Goal: Obtain resource: Obtain resource

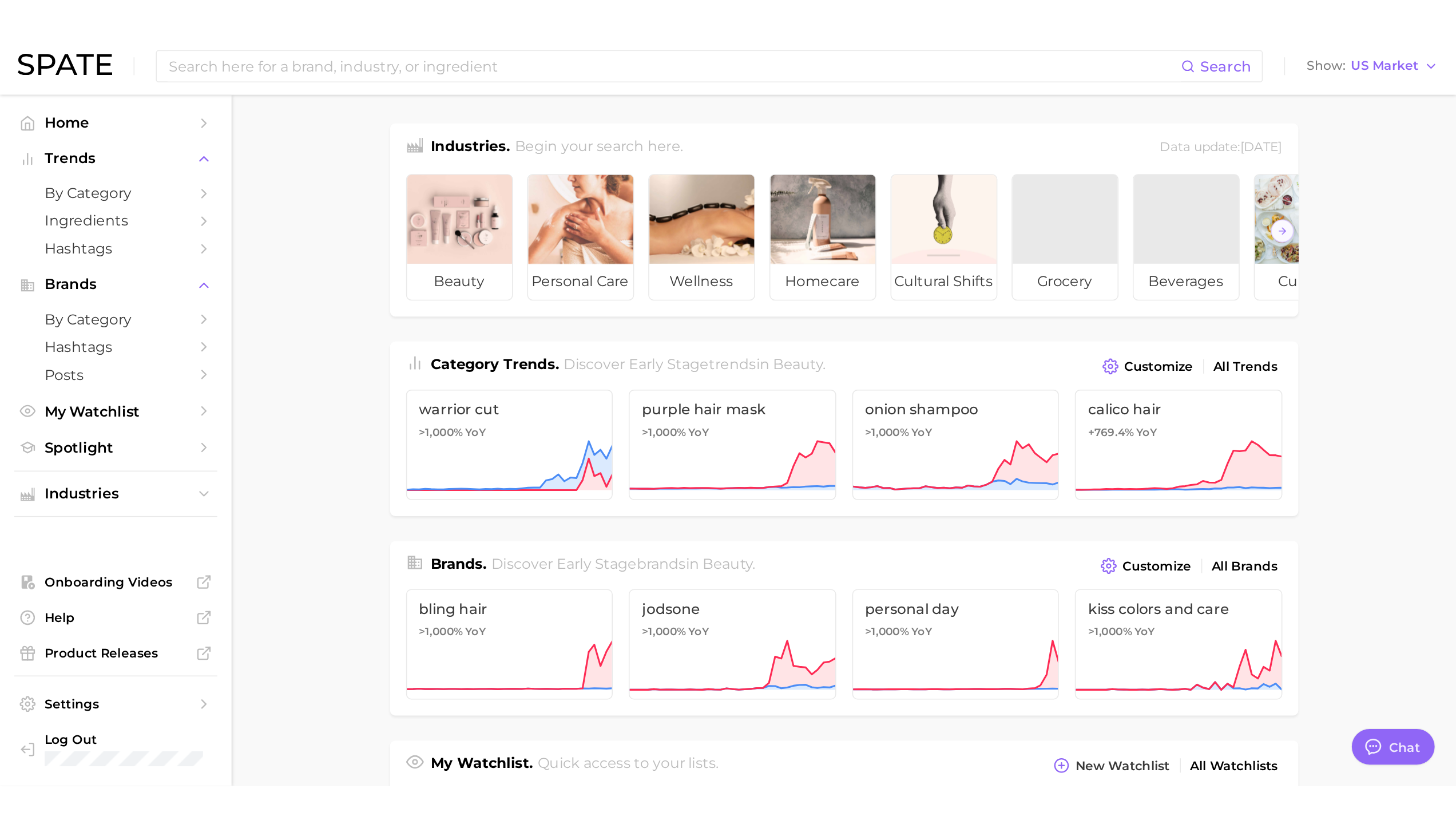
scroll to position [130, 0]
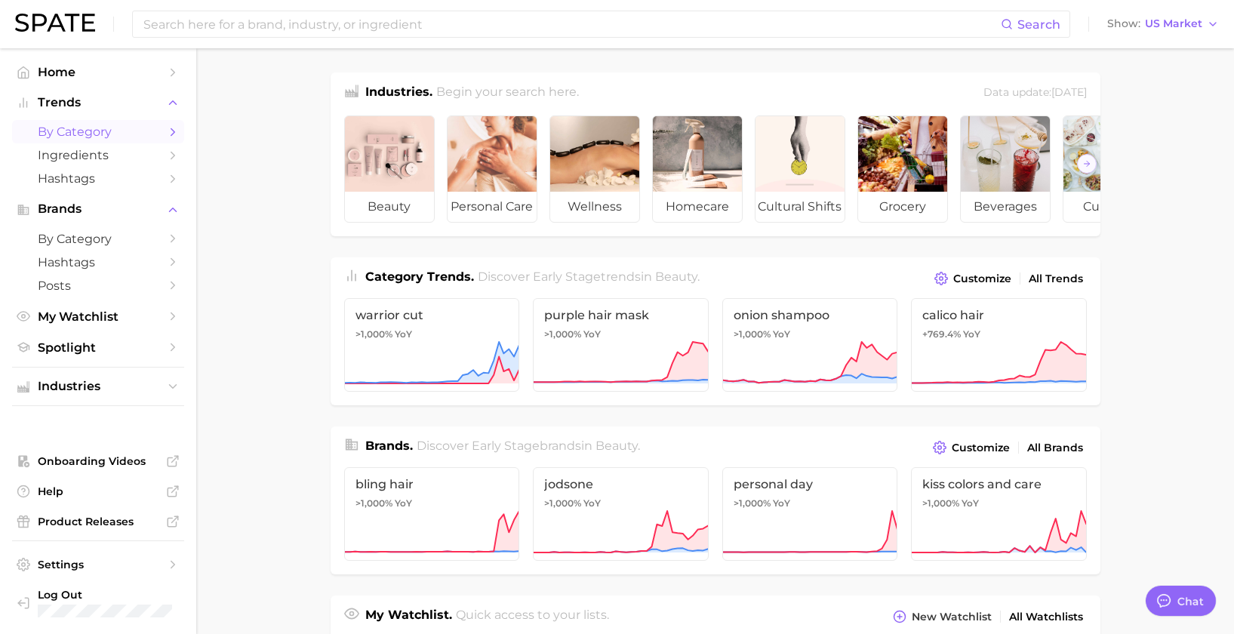
click at [82, 137] on span "by Category" at bounding box center [98, 132] width 121 height 14
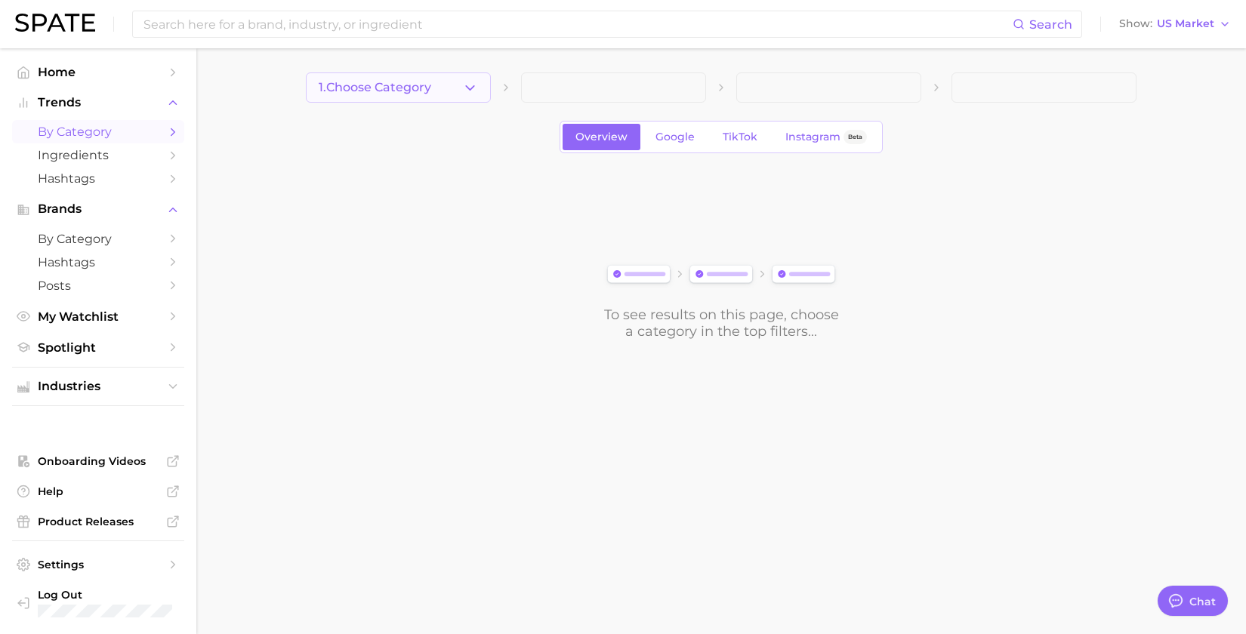
click at [431, 88] on span "1. Choose Category" at bounding box center [375, 88] width 112 height 14
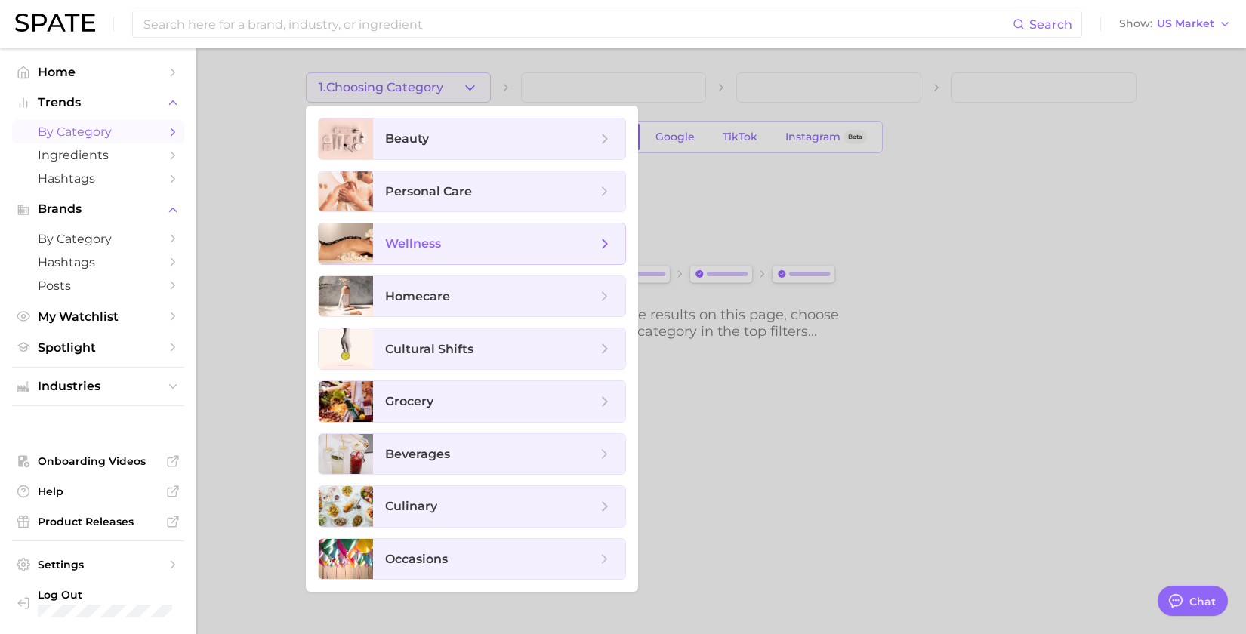
click at [427, 238] on span "wellness" at bounding box center [413, 243] width 56 height 14
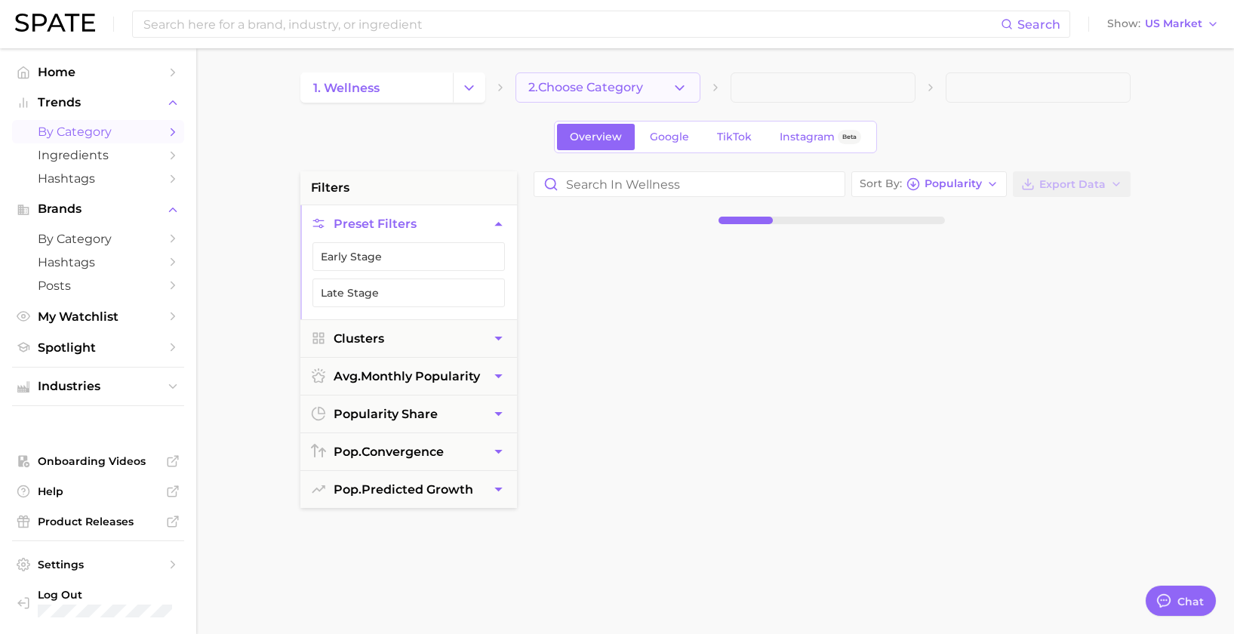
click at [638, 85] on span "2. Choose Category" at bounding box center [585, 88] width 115 height 14
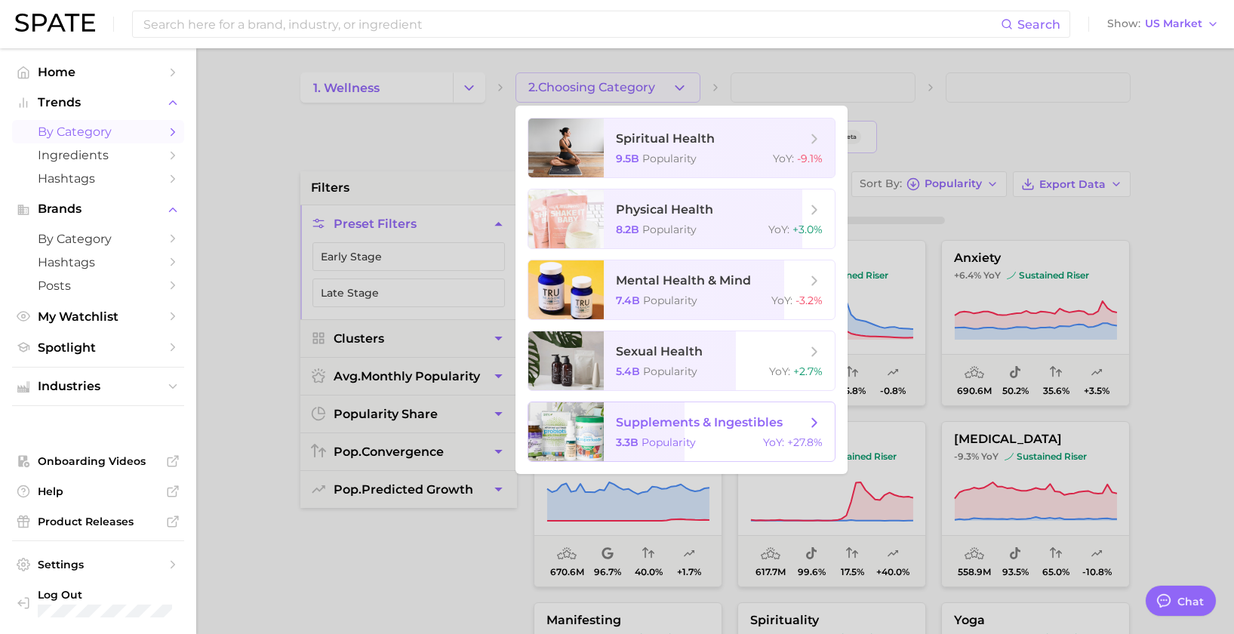
click at [660, 430] on span "supplements & ingestibles" at bounding box center [711, 422] width 190 height 17
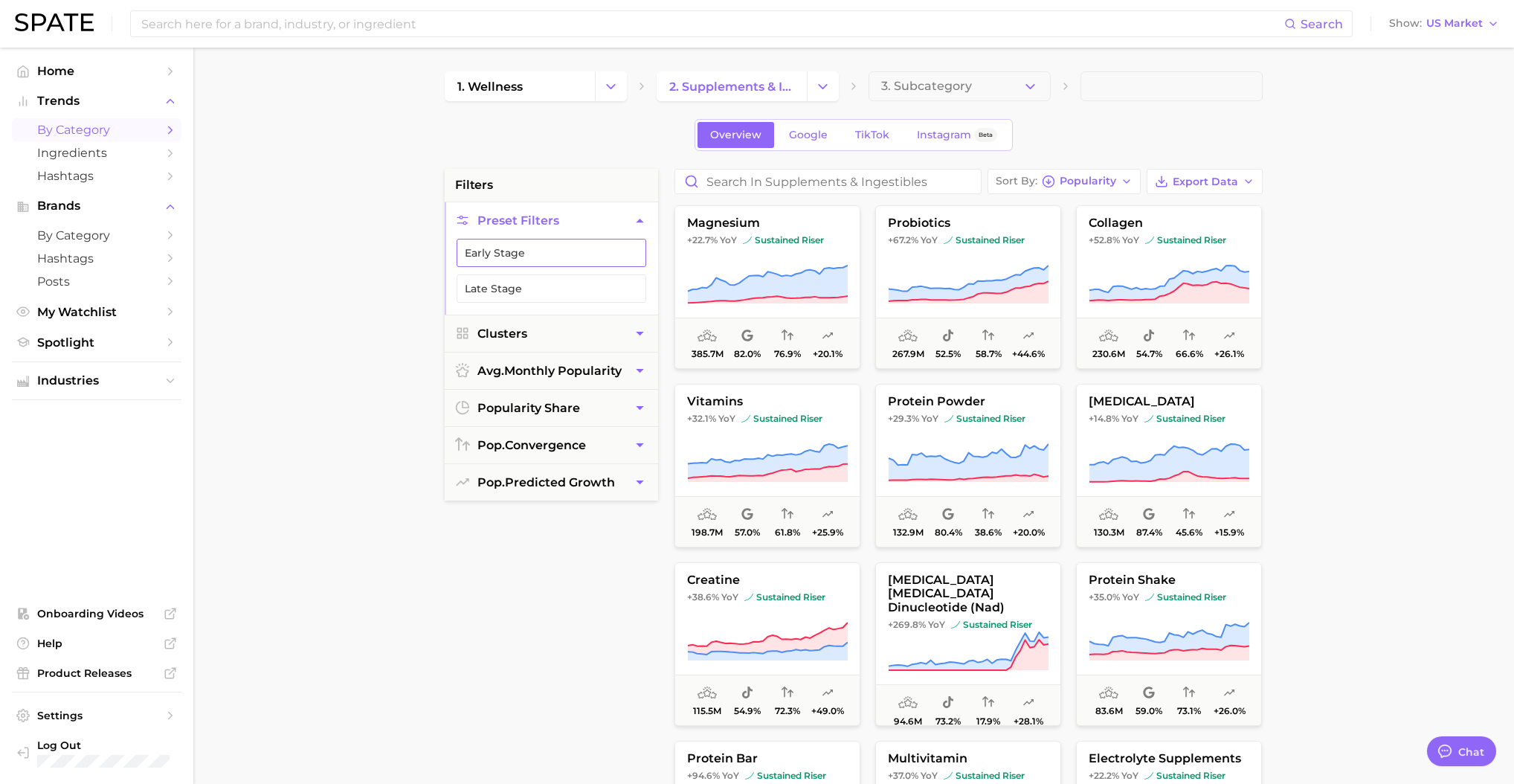
click at [502, 253] on button "Early Stage" at bounding box center [552, 252] width 190 height 29
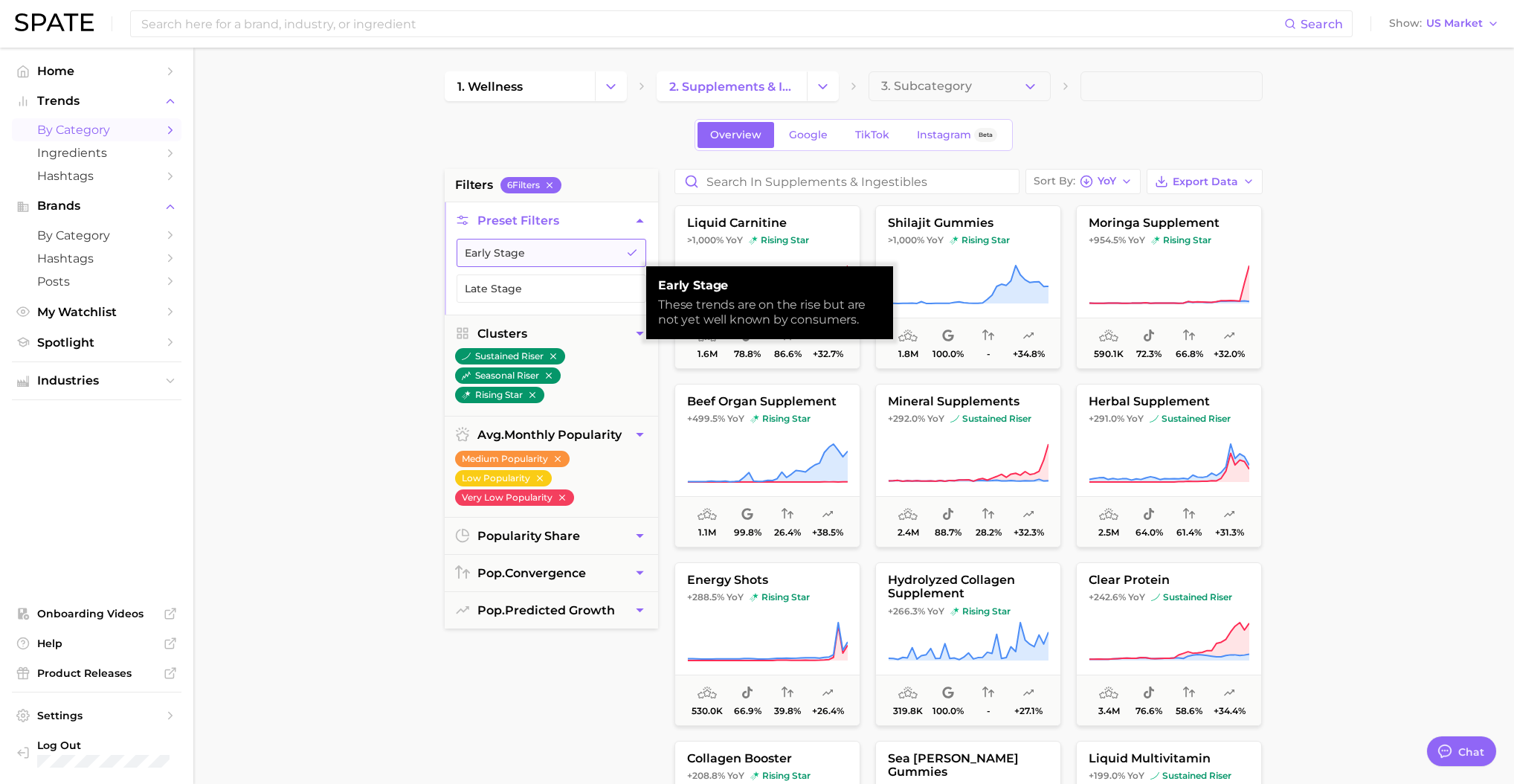
click at [502, 253] on button "Early Stage" at bounding box center [552, 252] width 190 height 29
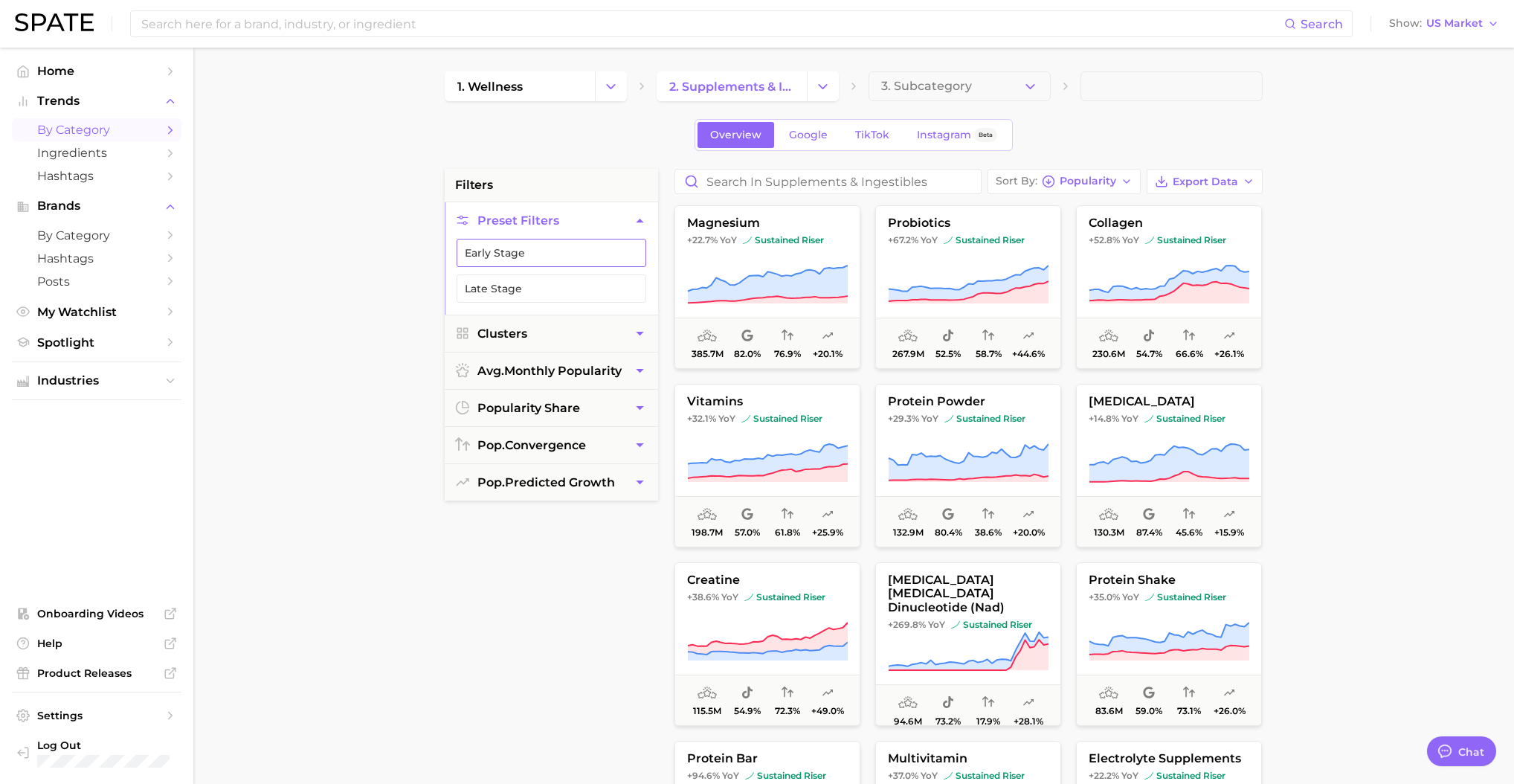
click at [519, 254] on button "Early Stage" at bounding box center [552, 252] width 190 height 29
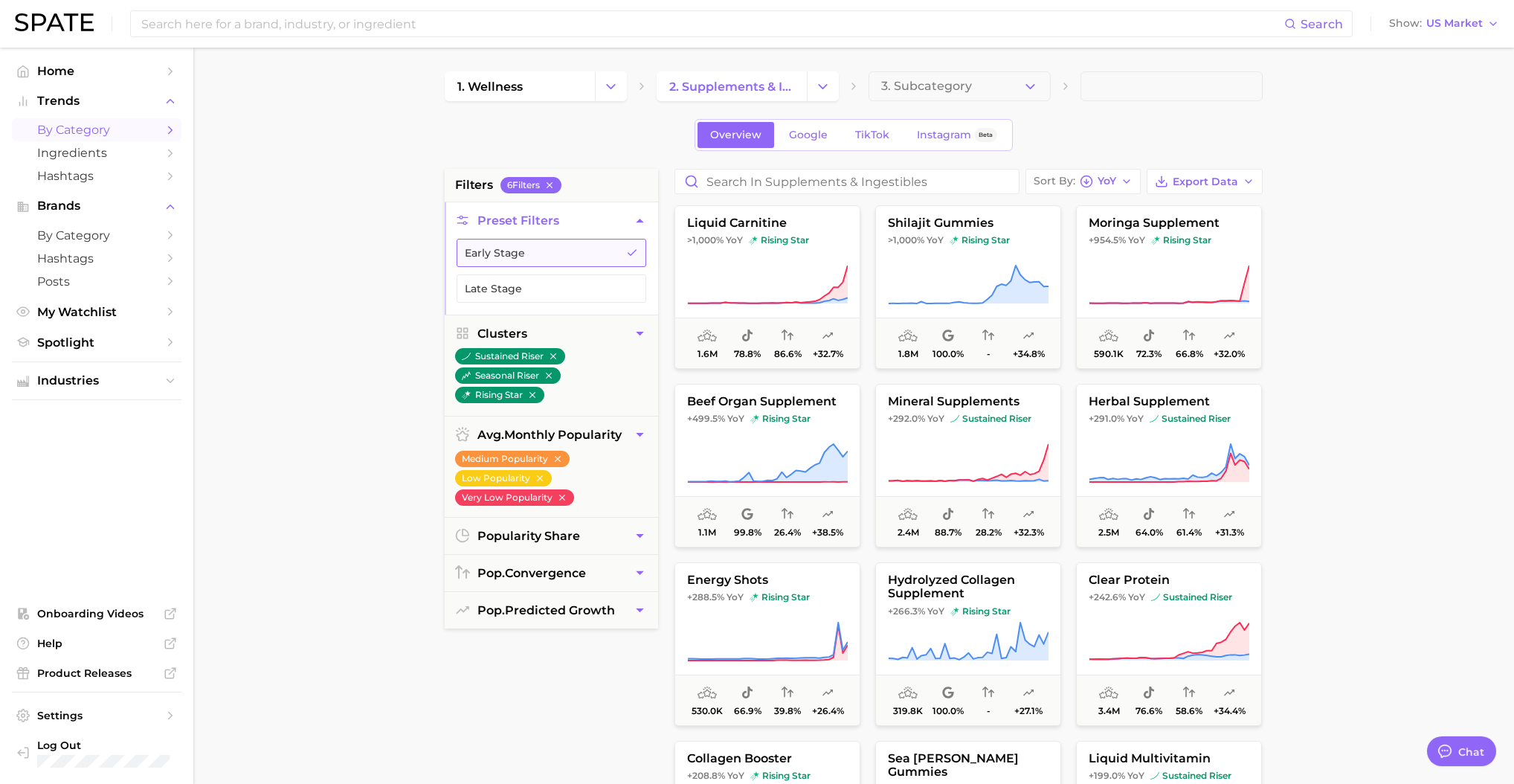
click at [539, 263] on button "Early Stage" at bounding box center [552, 252] width 190 height 29
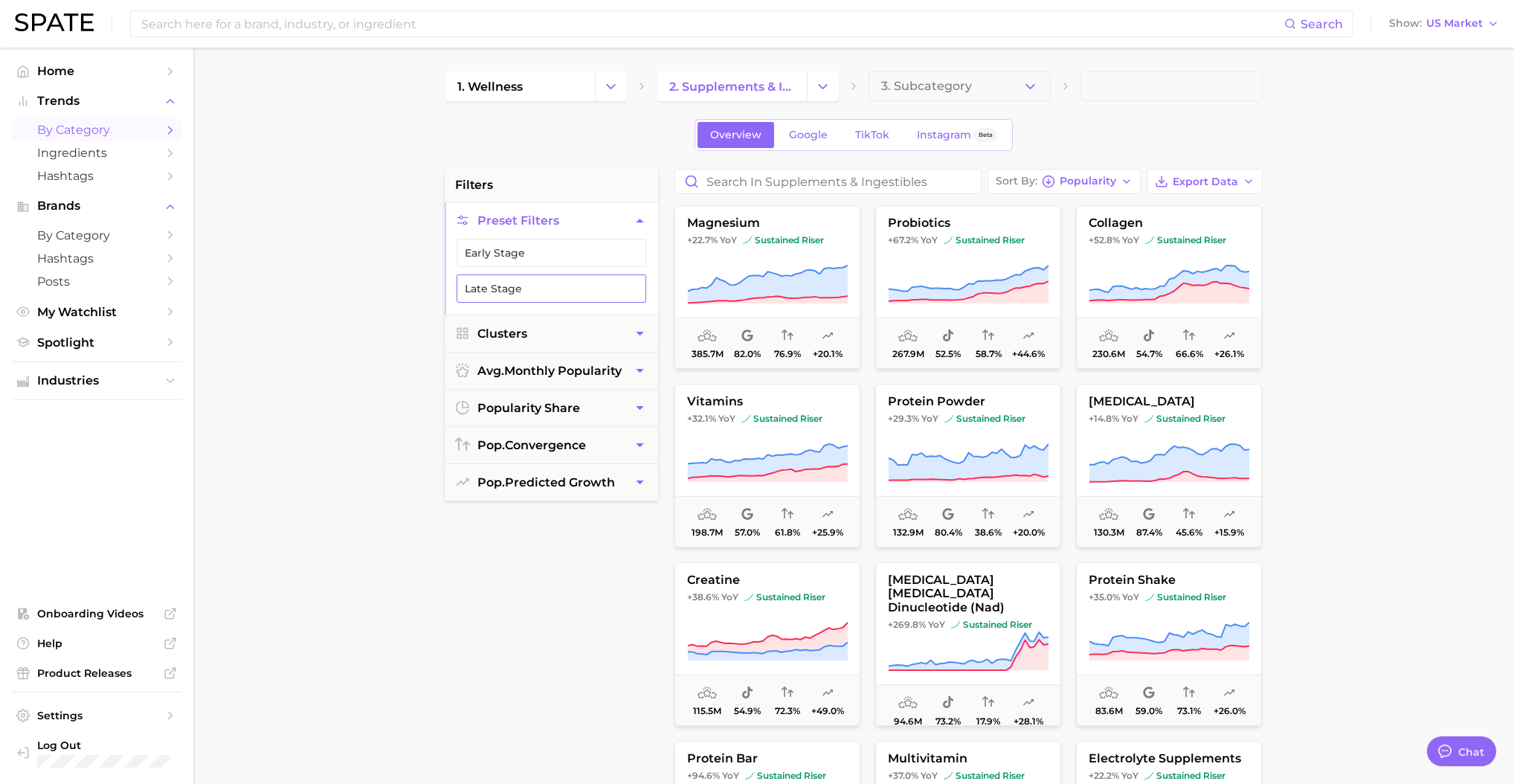
click at [523, 280] on button "Late Stage" at bounding box center [552, 289] width 190 height 29
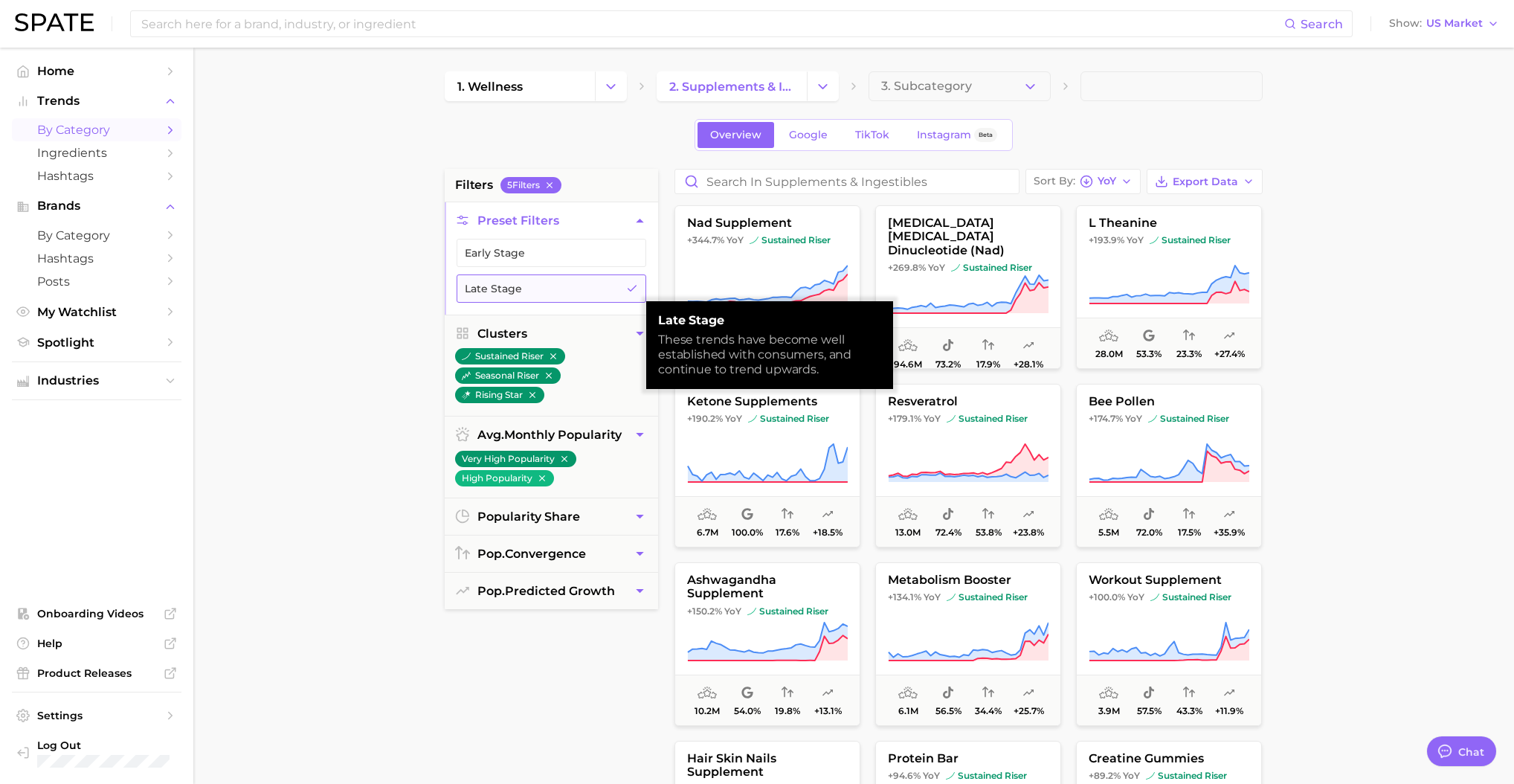
click at [523, 280] on button "Late Stage" at bounding box center [552, 289] width 190 height 29
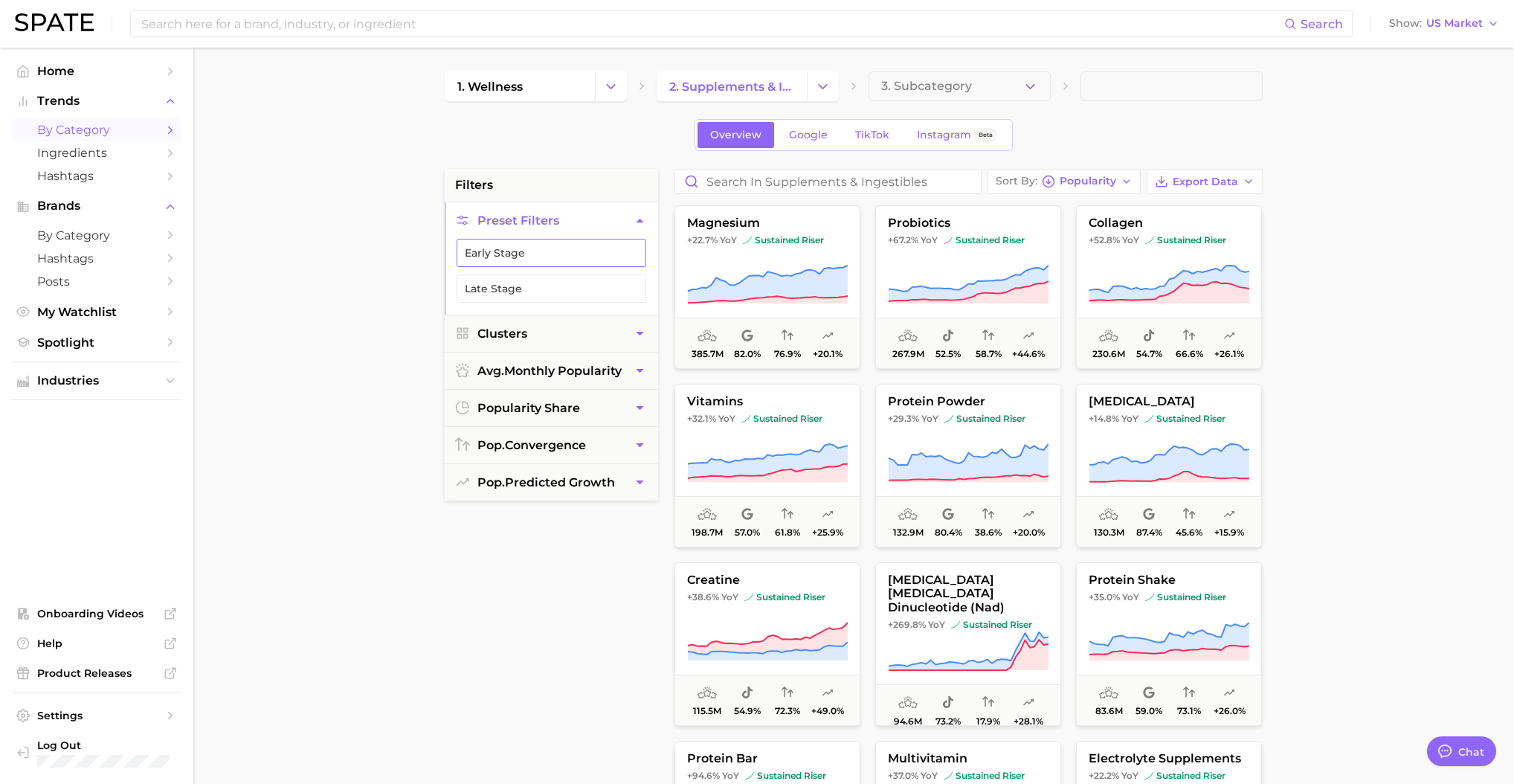
click at [491, 250] on button "Early Stage" at bounding box center [552, 252] width 190 height 29
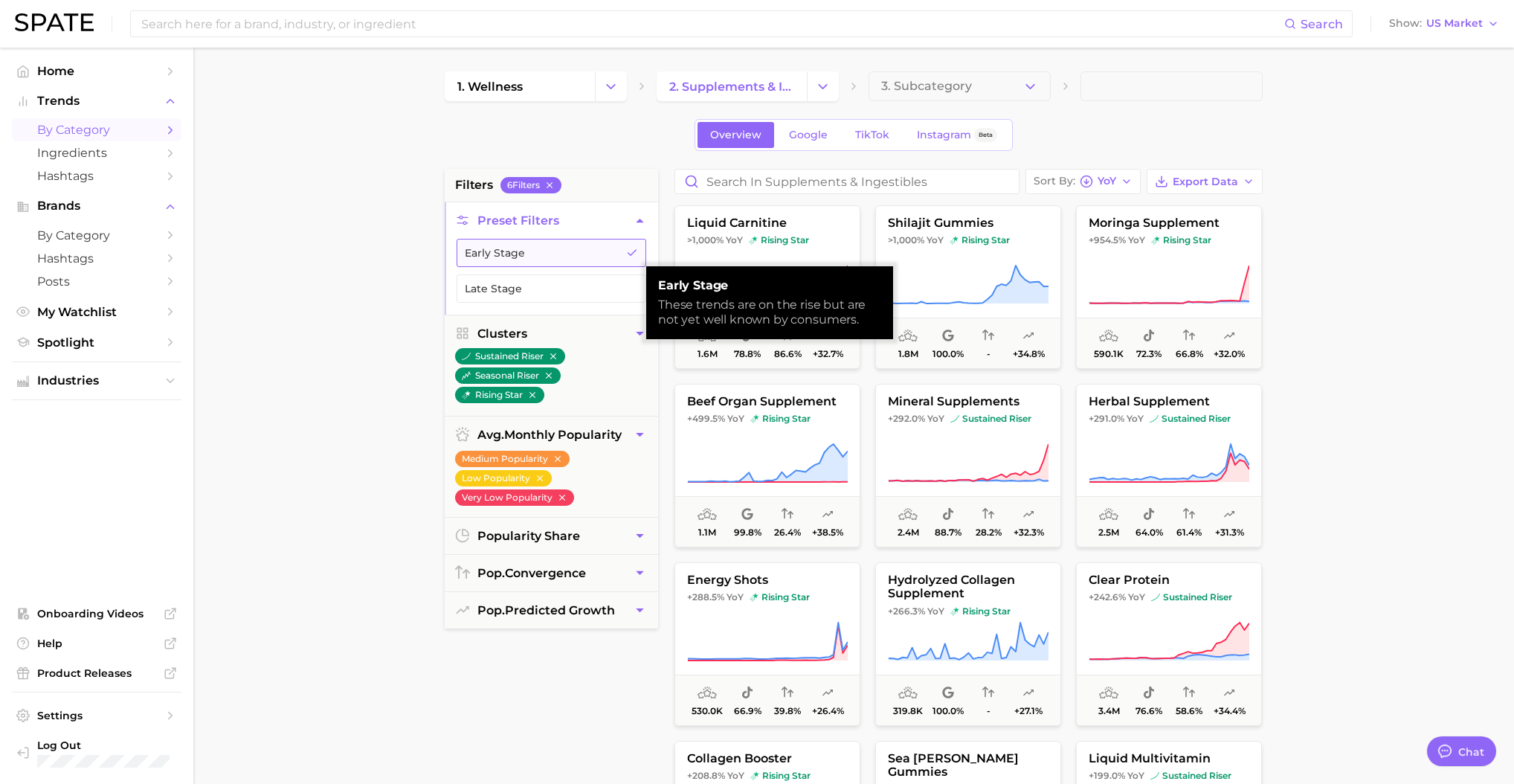
click at [490, 250] on button "Early Stage" at bounding box center [552, 252] width 190 height 29
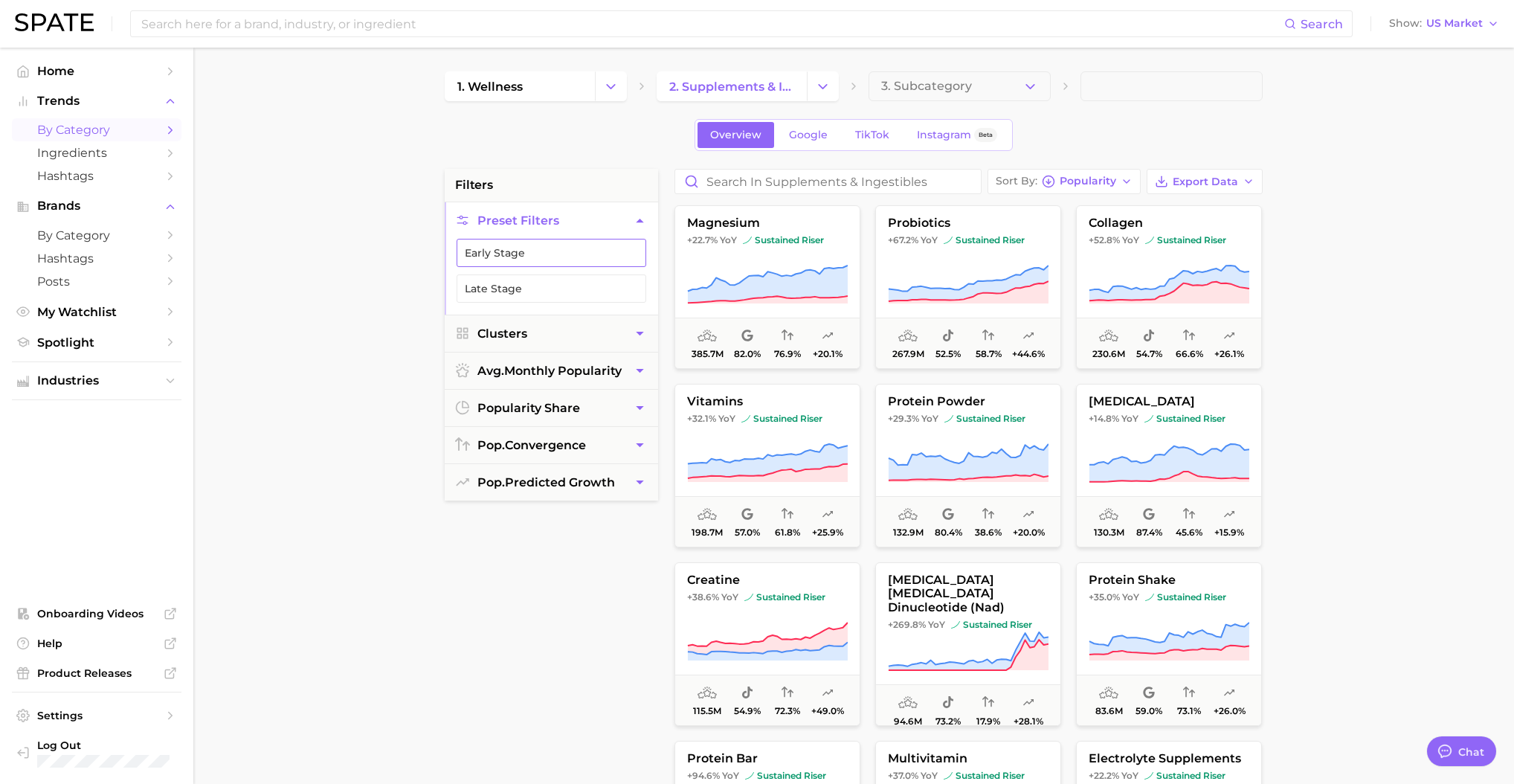
click at [527, 258] on button "Early Stage" at bounding box center [552, 252] width 190 height 29
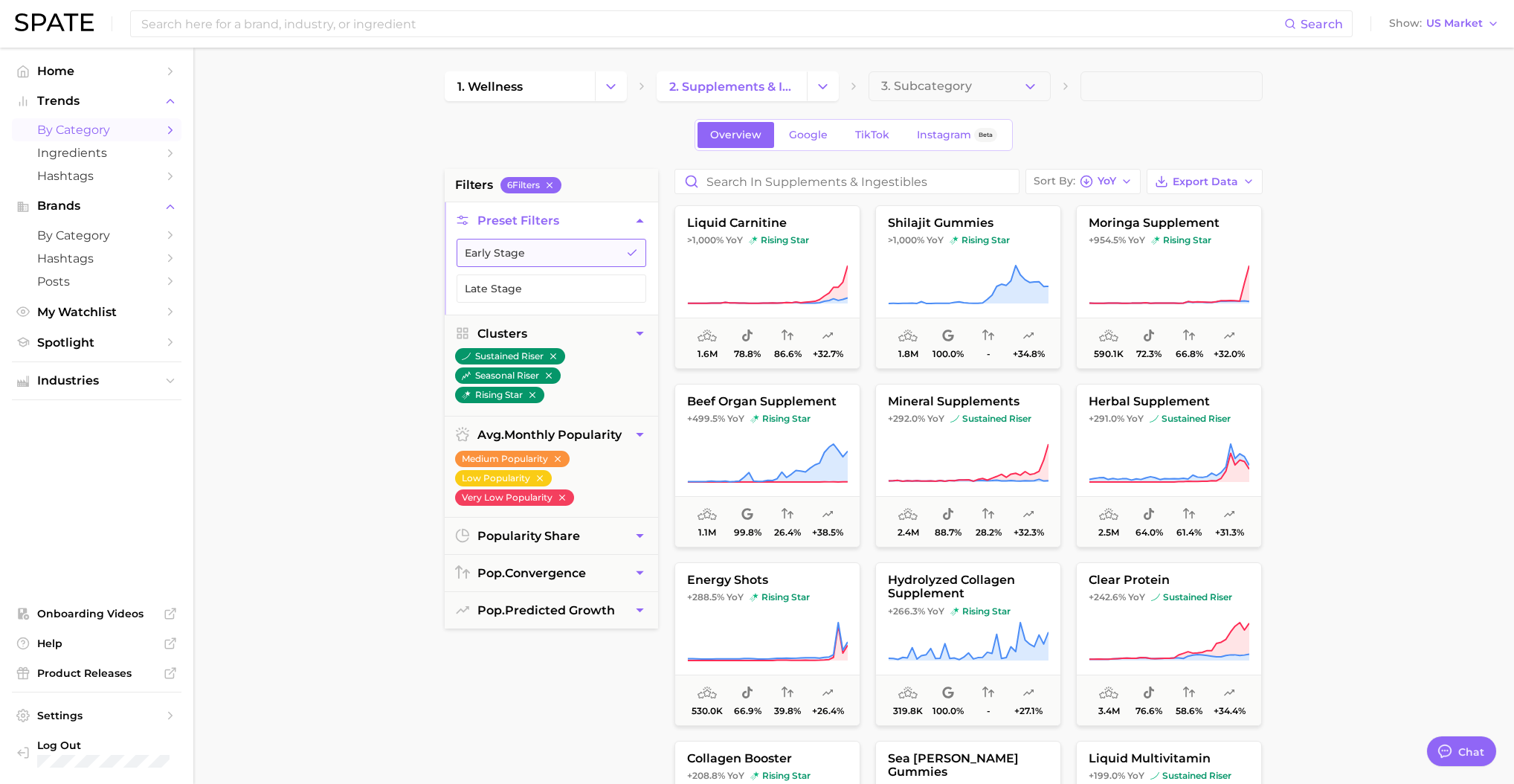
click at [527, 256] on button "Early Stage" at bounding box center [552, 252] width 190 height 29
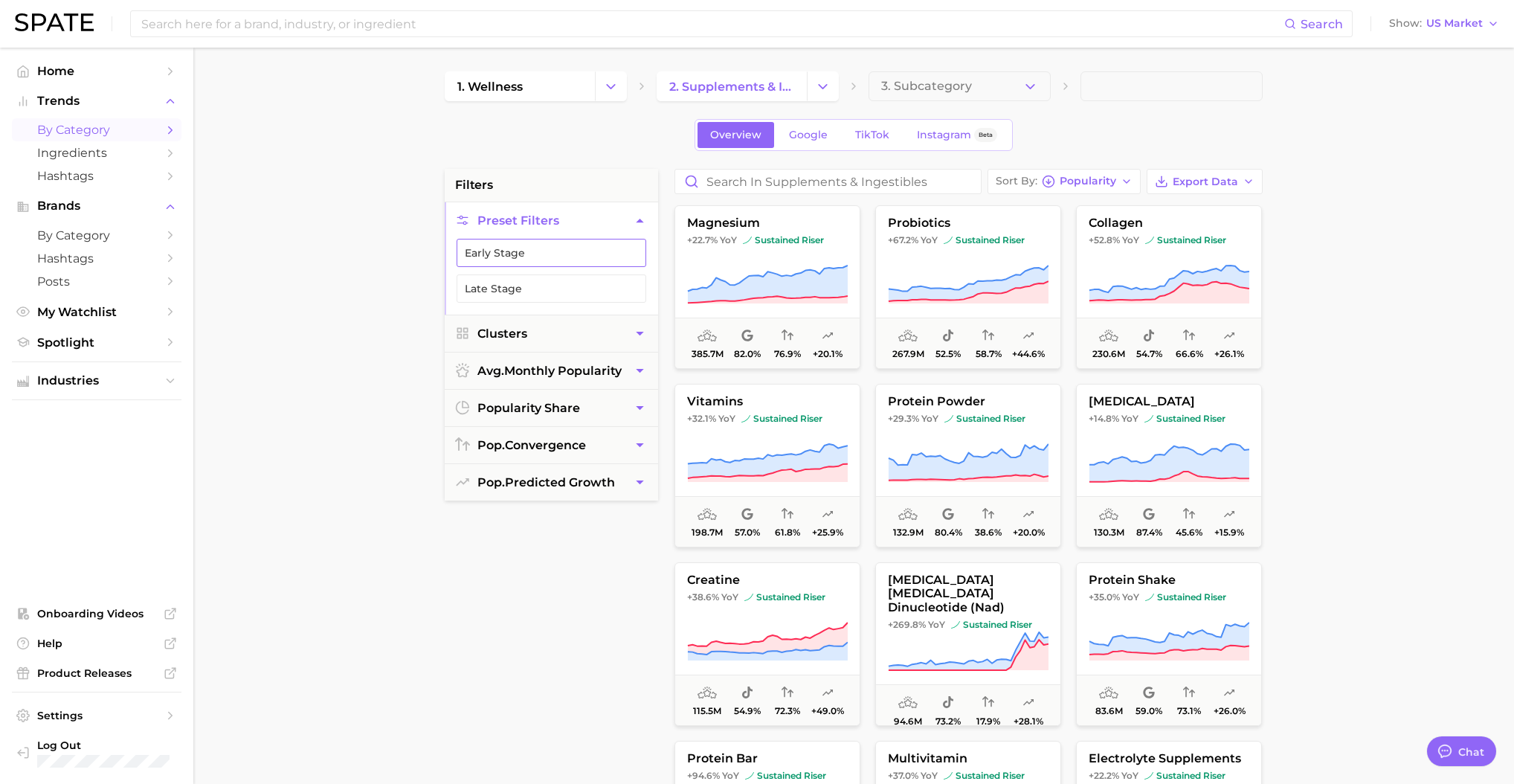
click at [536, 253] on button "Early Stage" at bounding box center [552, 252] width 190 height 29
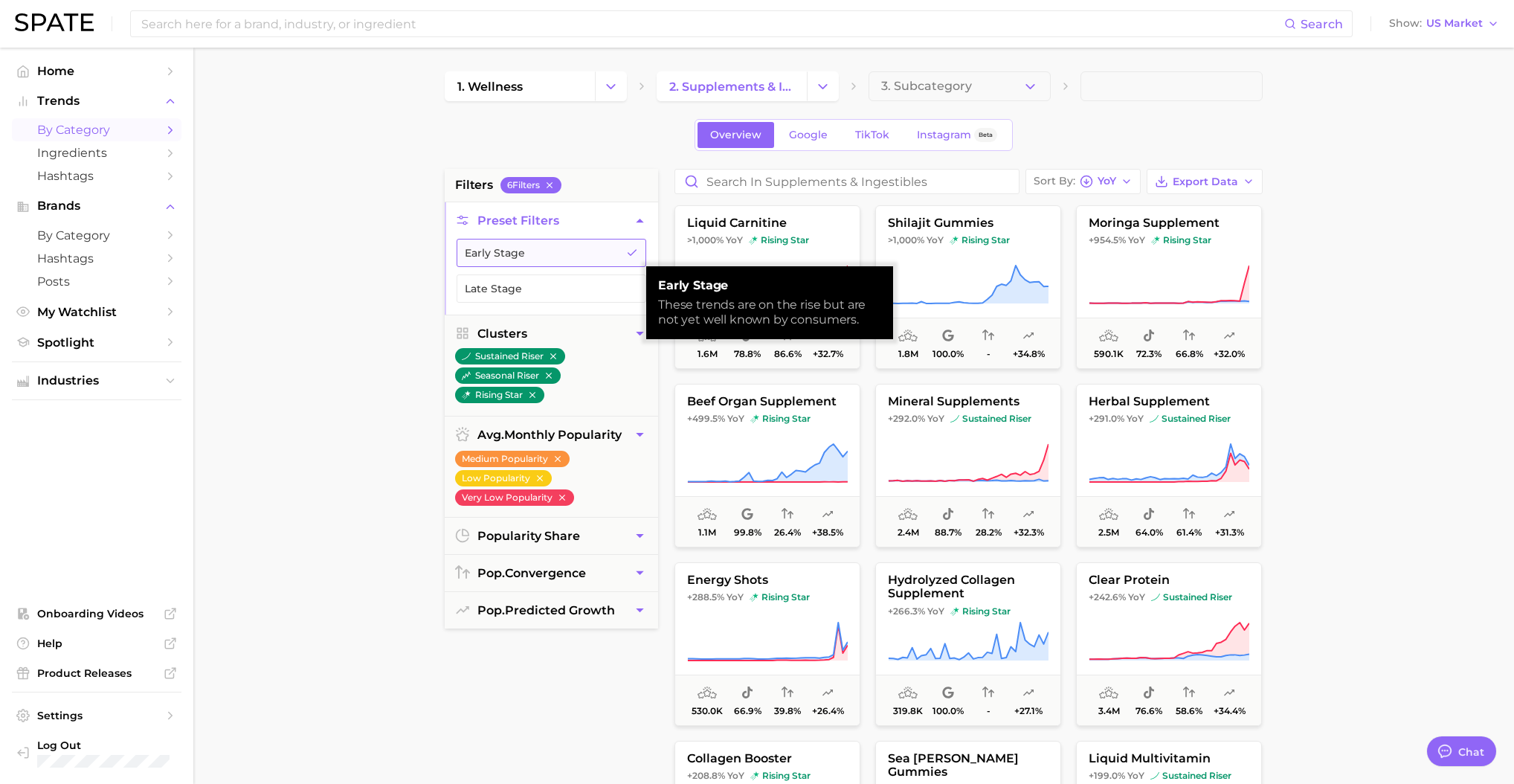
click at [537, 246] on button "Early Stage" at bounding box center [552, 252] width 190 height 29
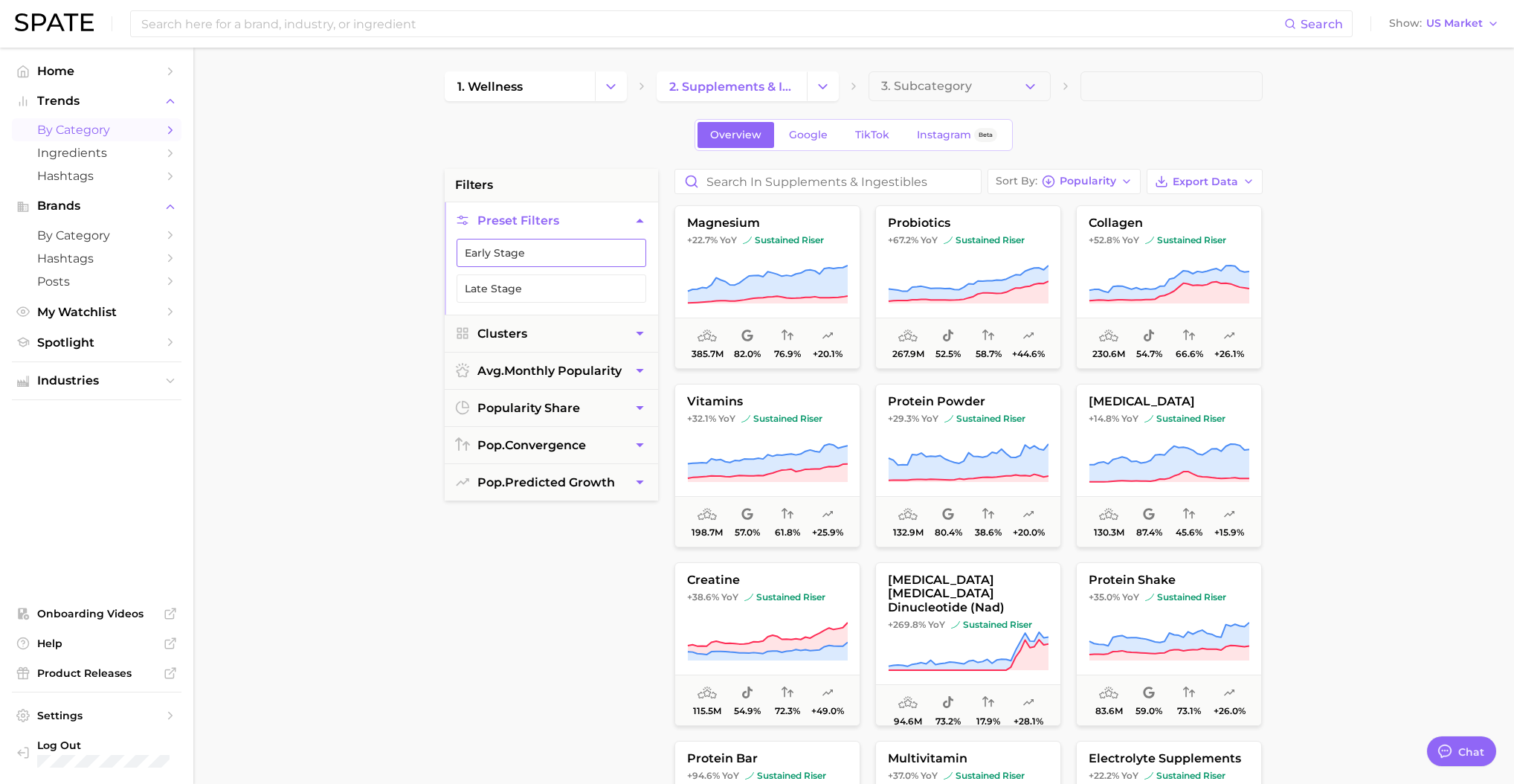
click at [527, 252] on button "Early Stage" at bounding box center [552, 252] width 190 height 29
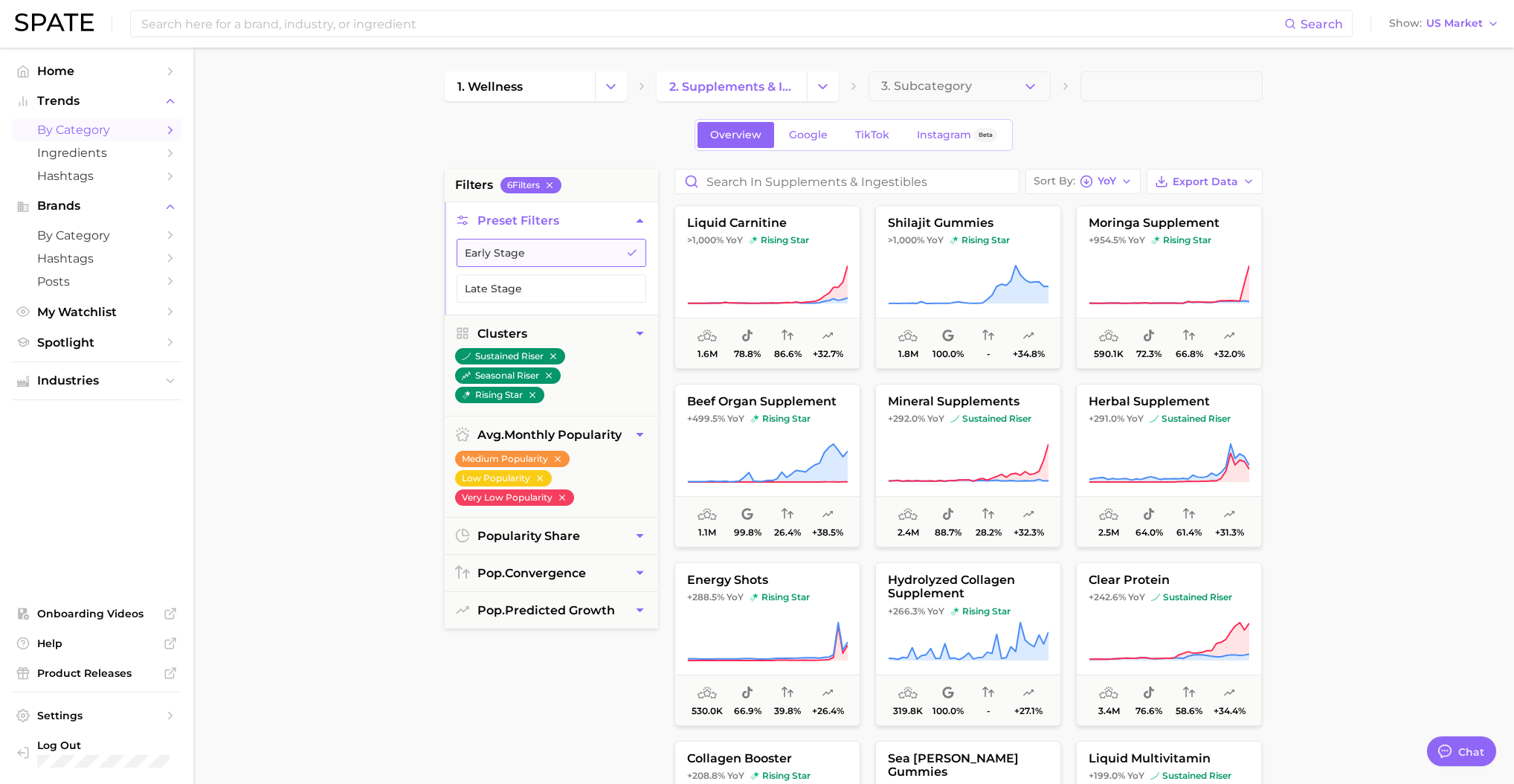
click at [522, 261] on button "Early Stage" at bounding box center [552, 252] width 190 height 29
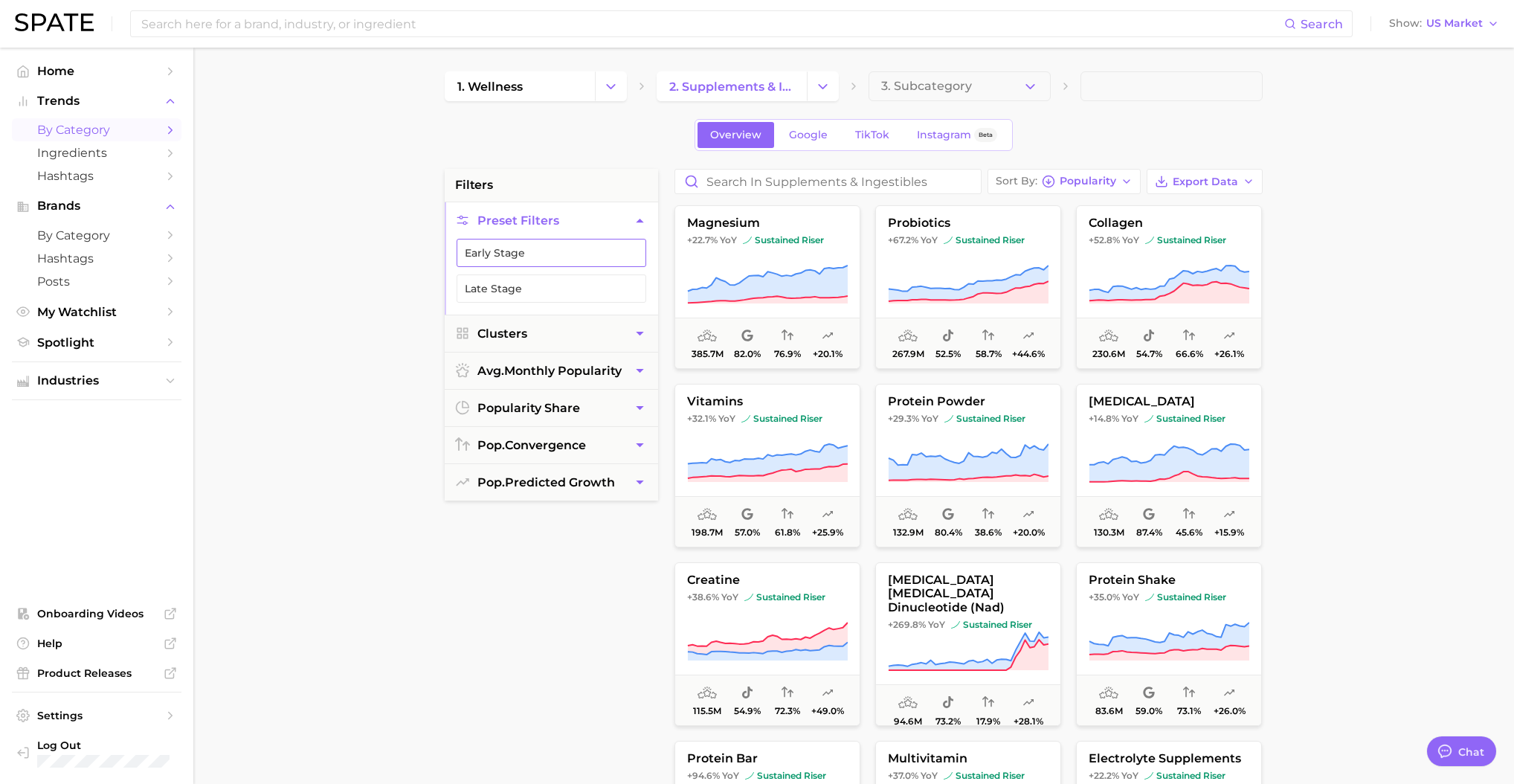
click at [529, 252] on button "Early Stage" at bounding box center [552, 252] width 190 height 29
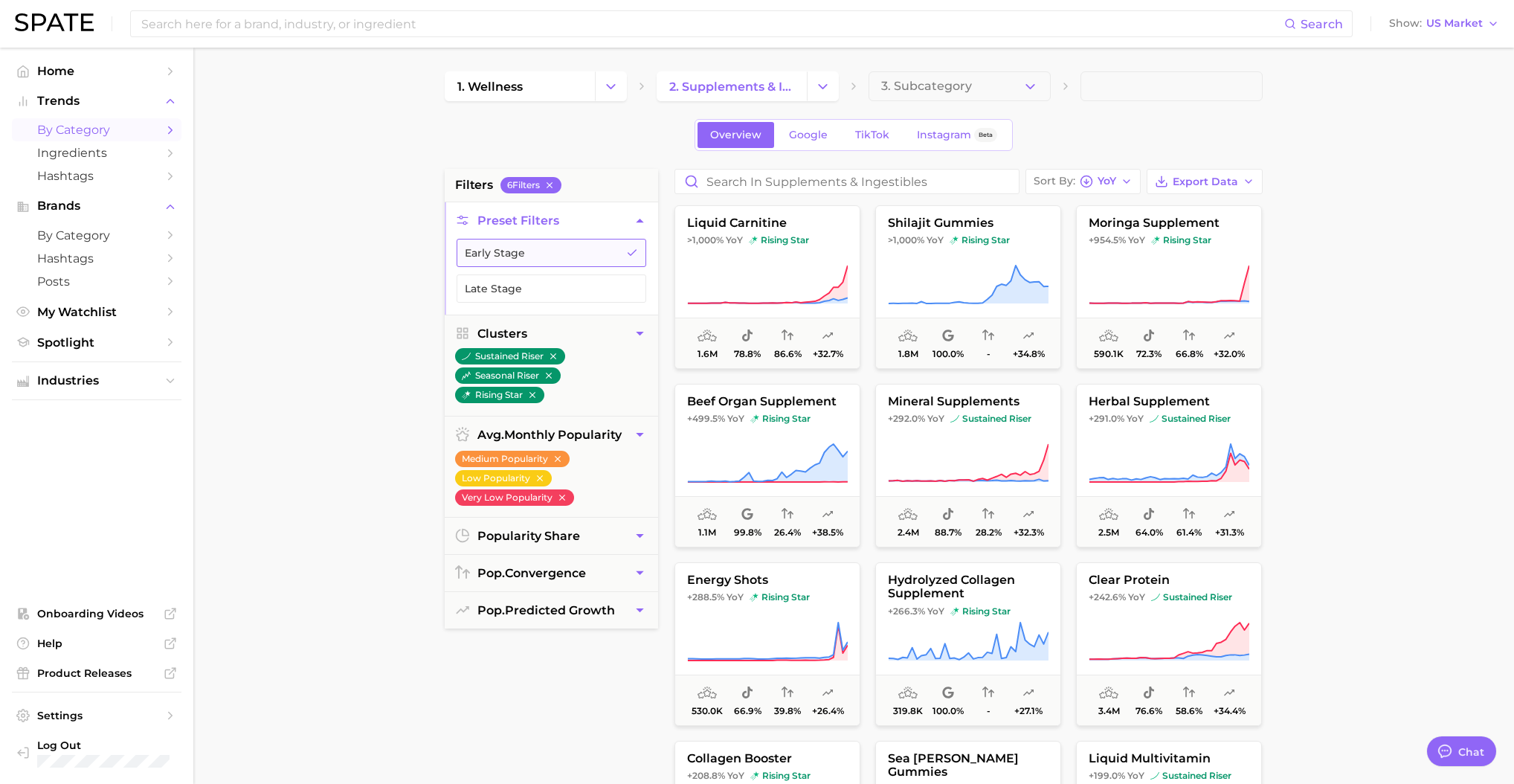
click at [529, 252] on button "Early Stage" at bounding box center [552, 252] width 190 height 29
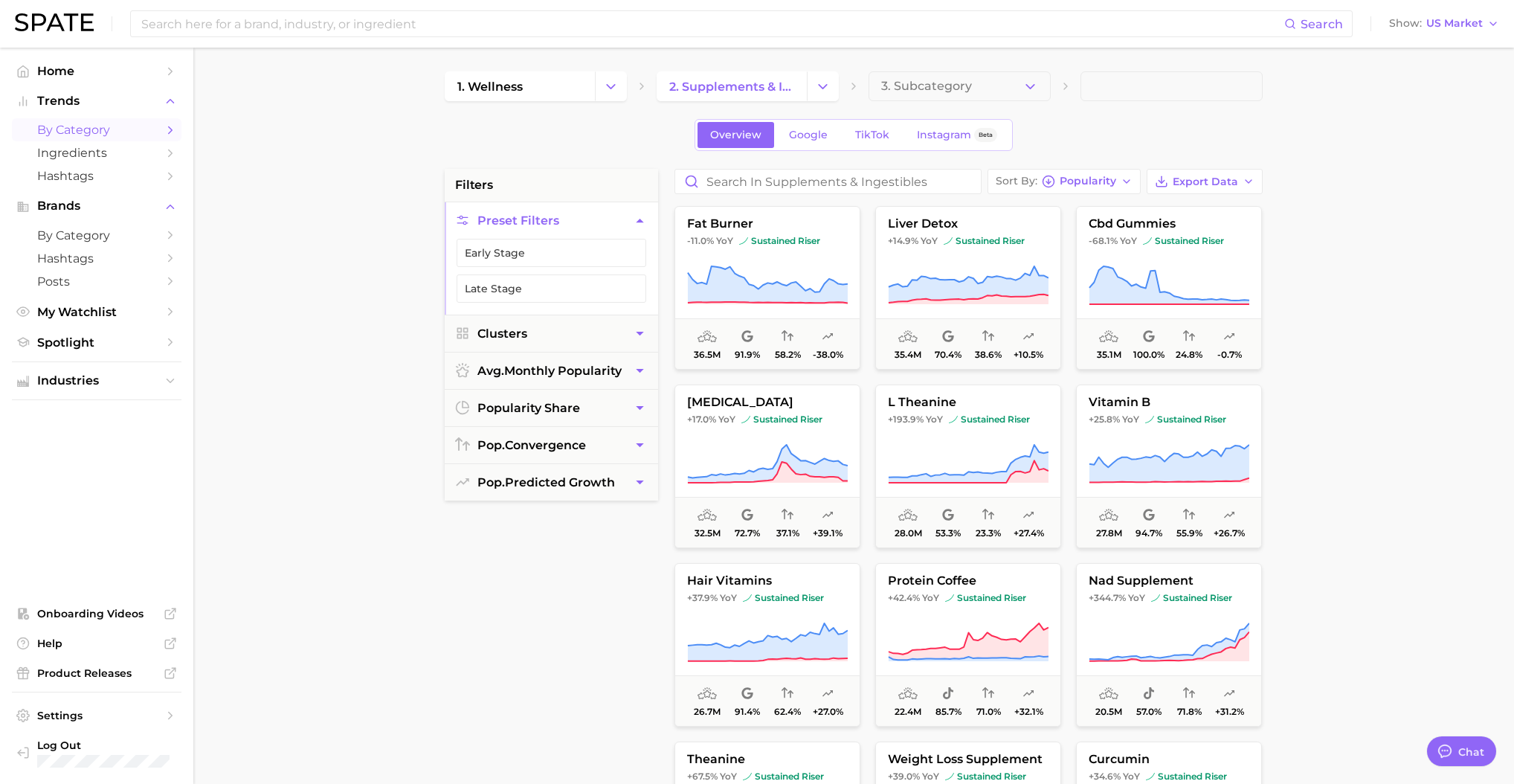
scroll to position [1148, 0]
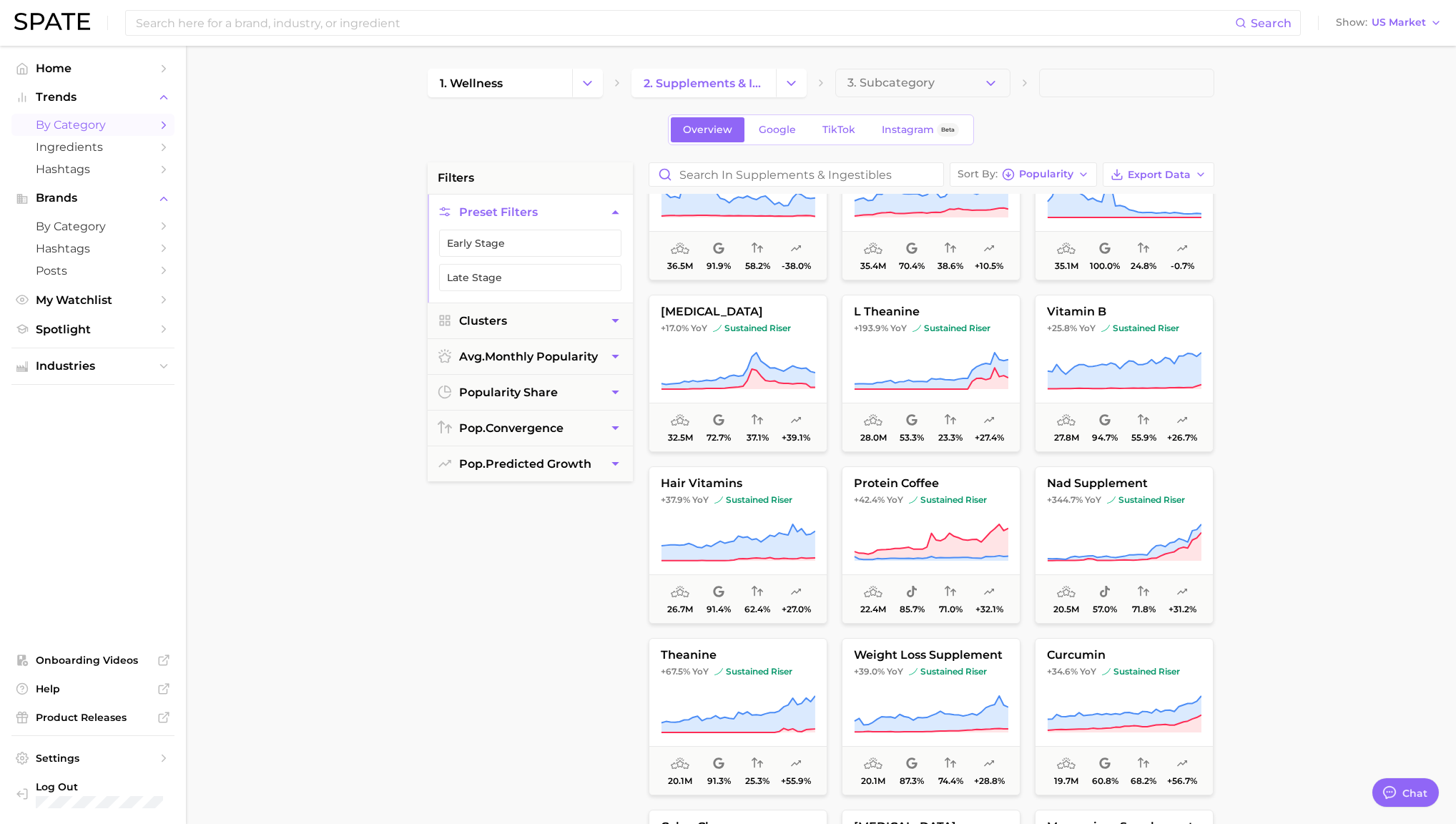
type textarea "x"
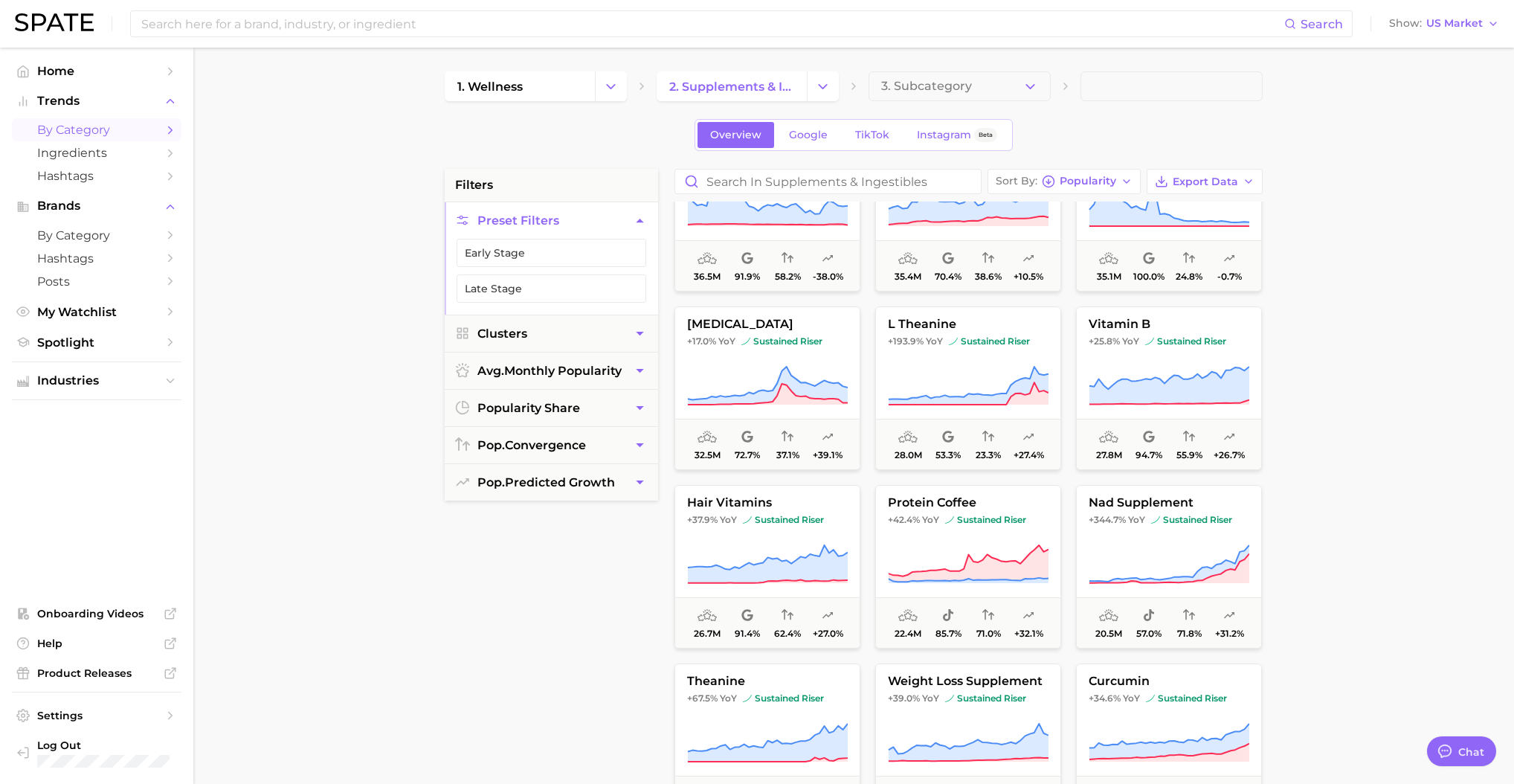
click at [74, 132] on span "by Category" at bounding box center [97, 130] width 119 height 14
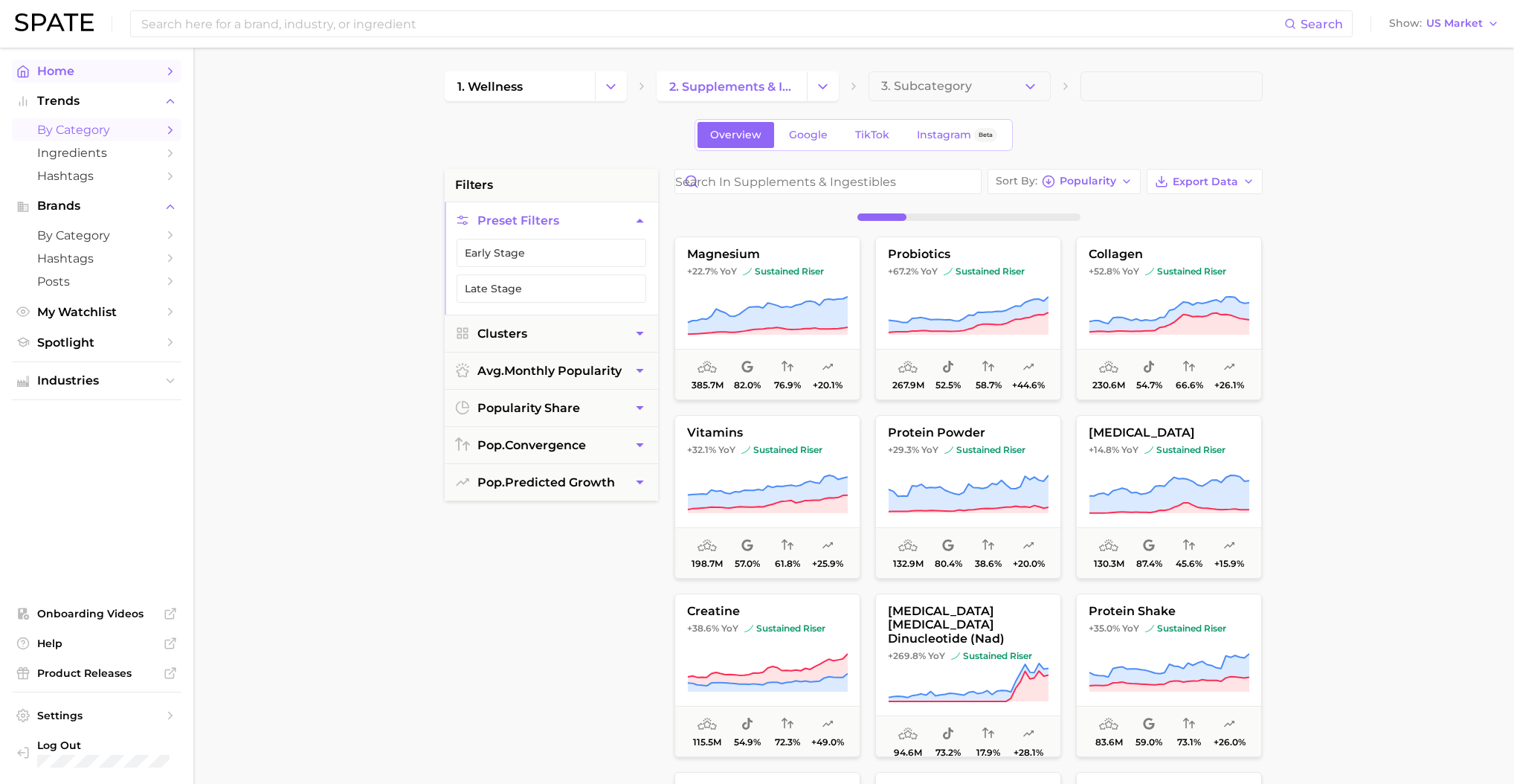
click at [53, 70] on span "Home" at bounding box center [97, 71] width 119 height 14
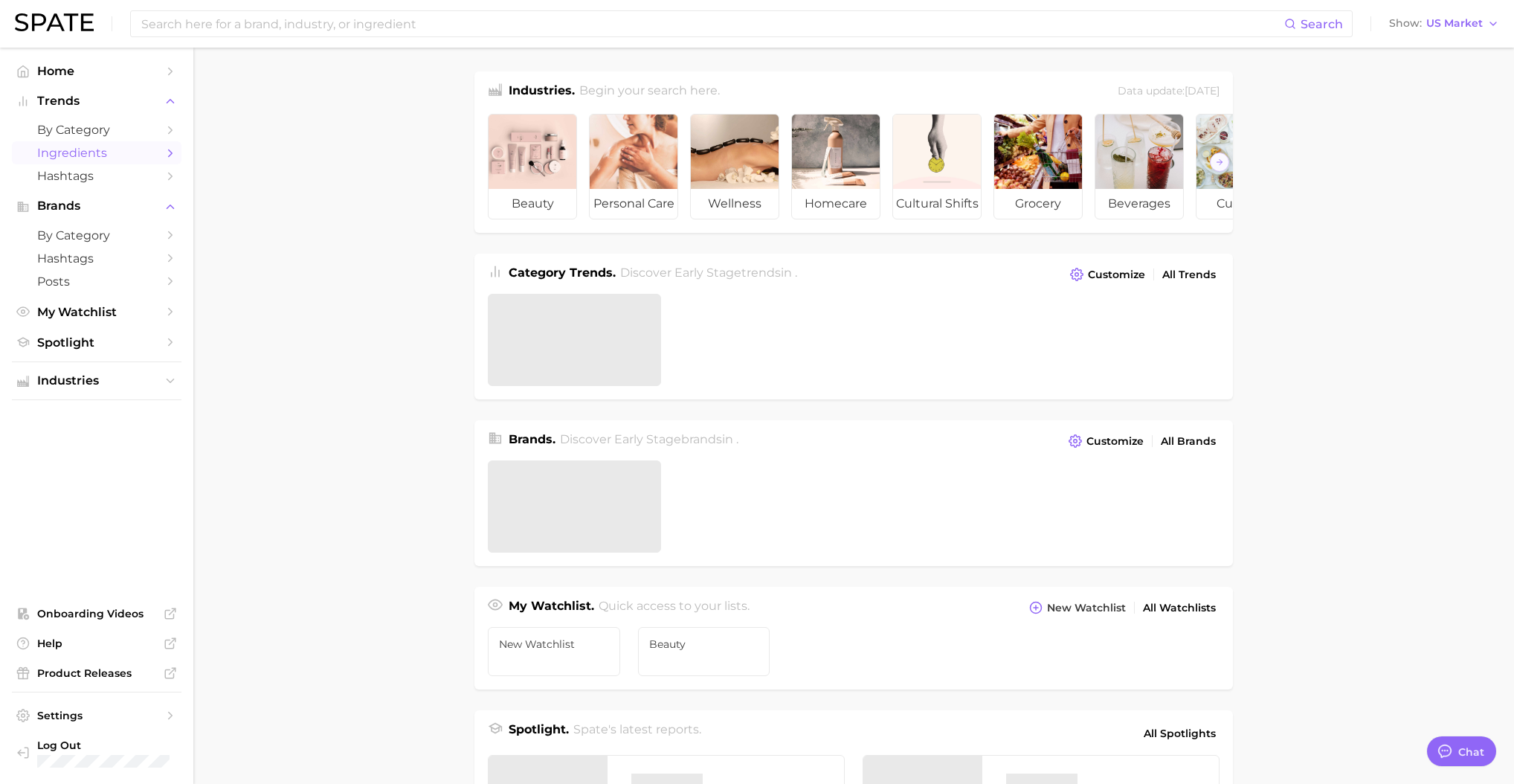
scroll to position [123, 0]
click at [82, 135] on span "by Category" at bounding box center [97, 130] width 119 height 14
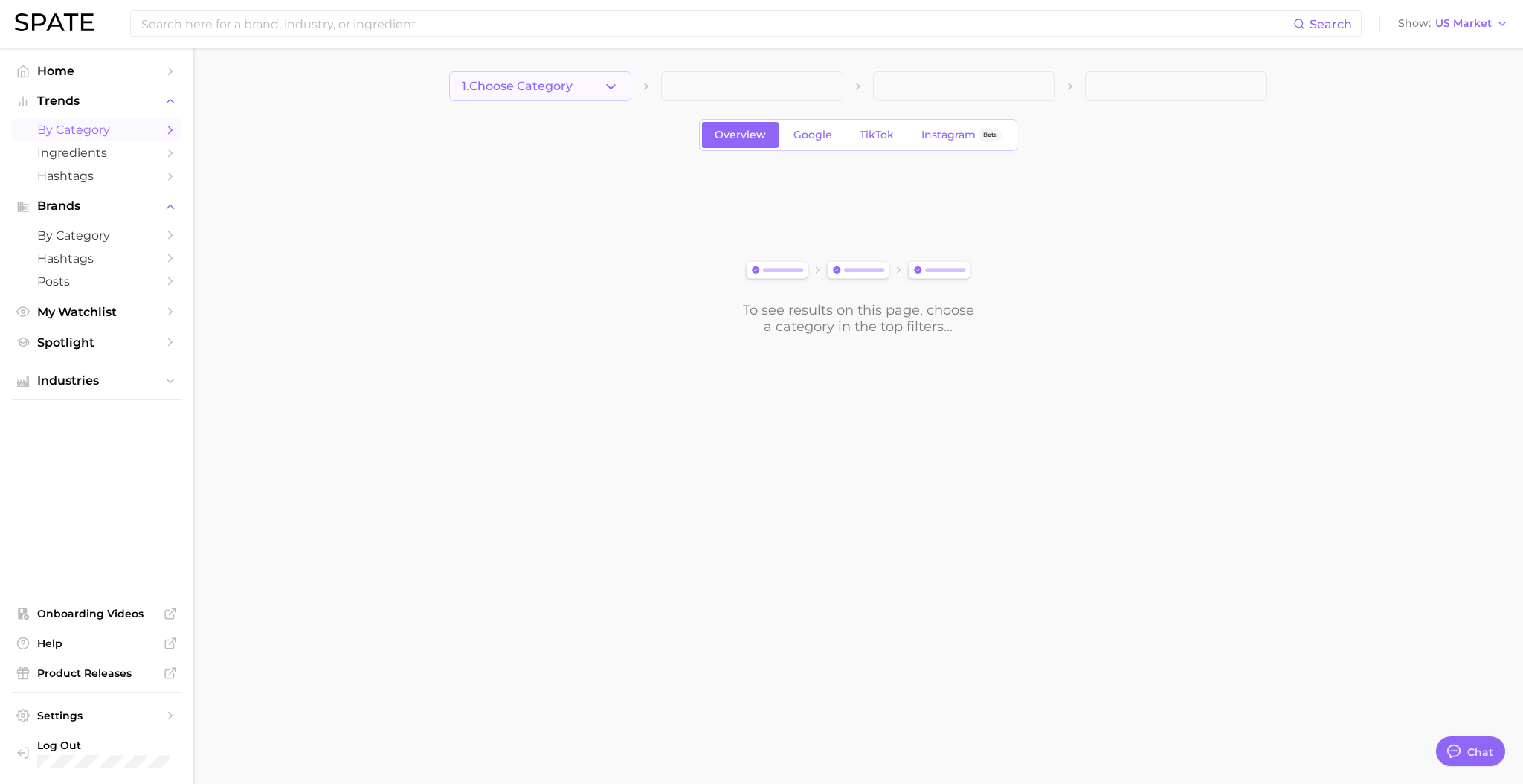
click at [608, 88] on icon "button" at bounding box center [611, 87] width 16 height 16
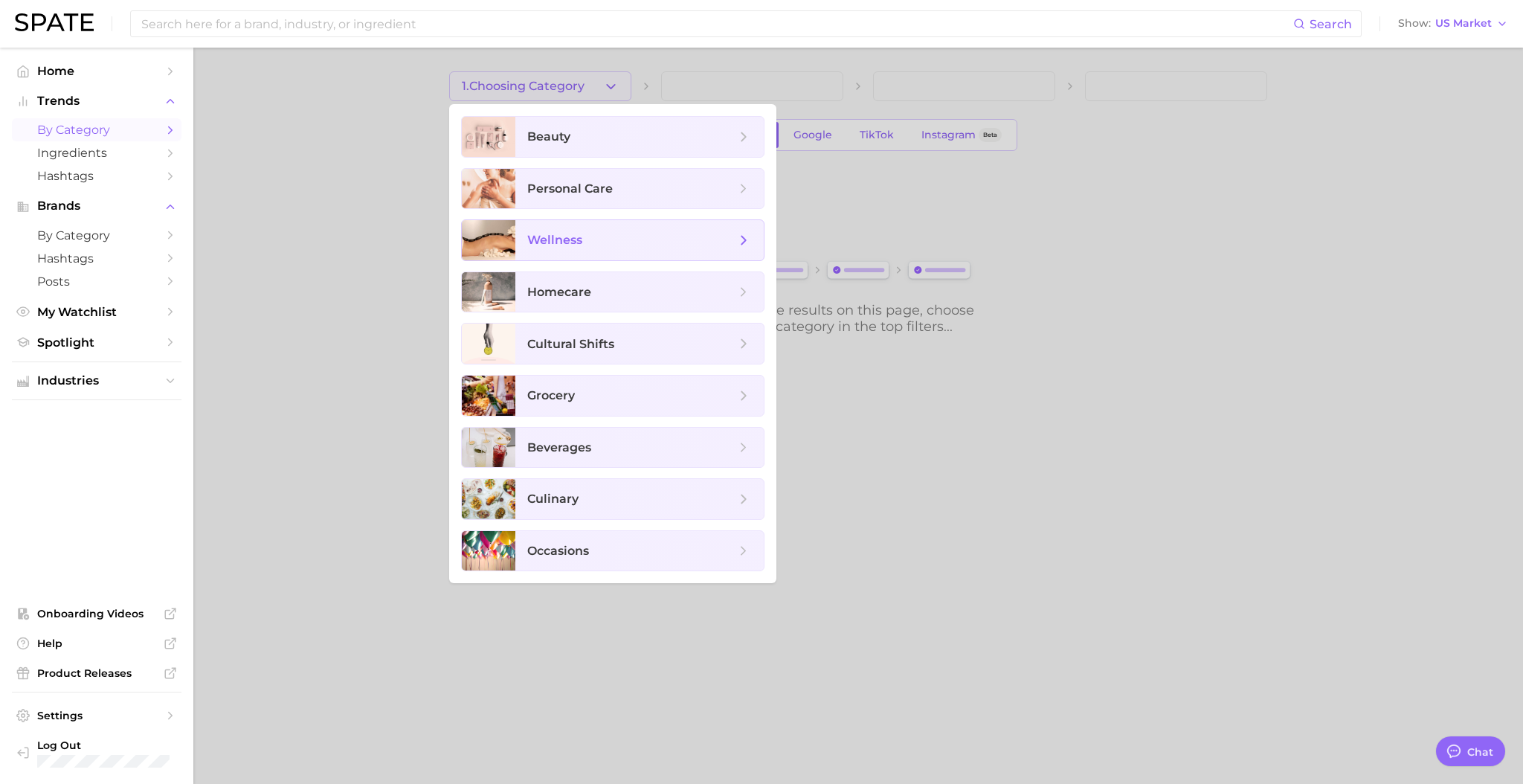
click at [564, 239] on span "wellness" at bounding box center [555, 239] width 55 height 14
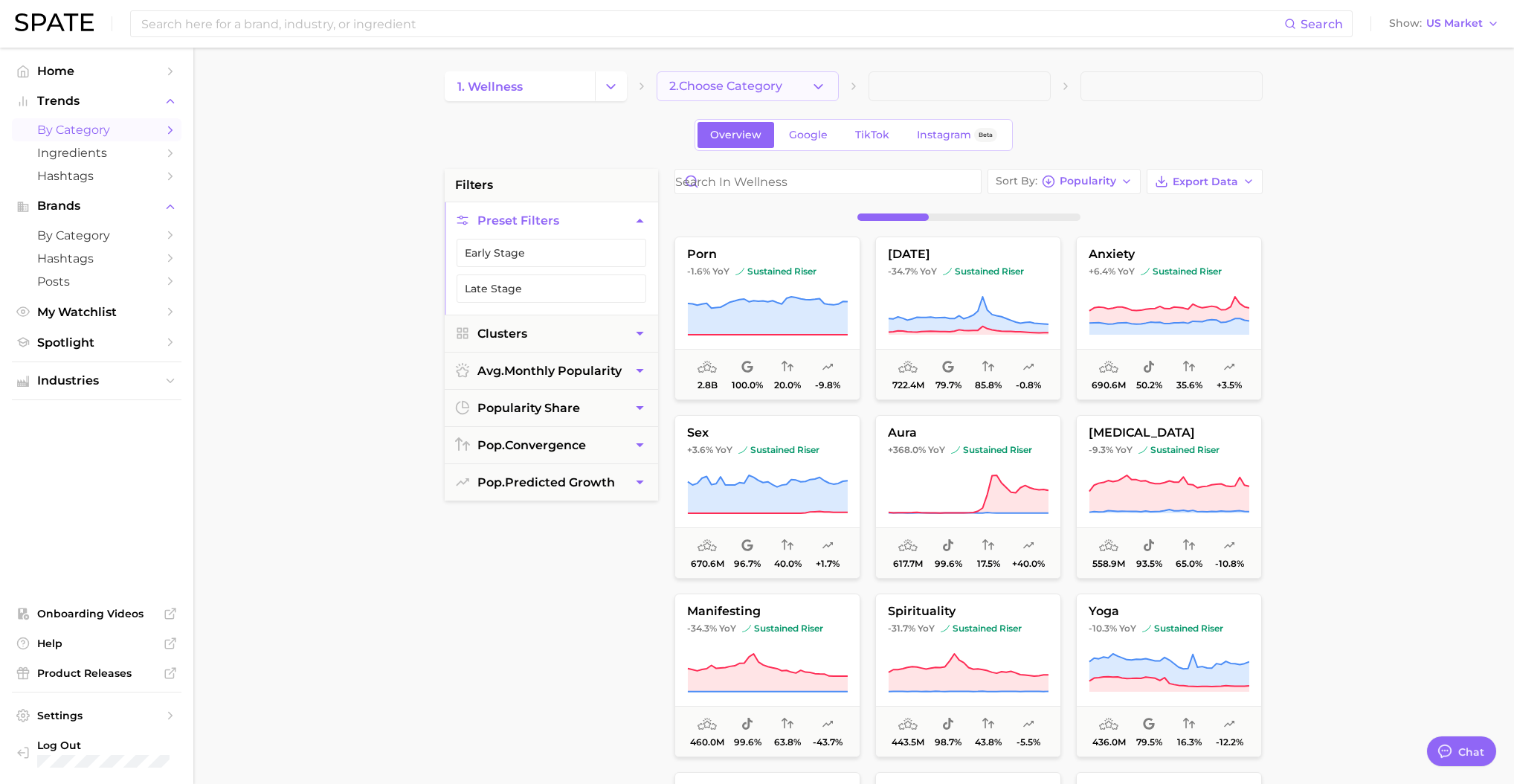
click at [816, 87] on icon "button" at bounding box center [819, 87] width 16 height 16
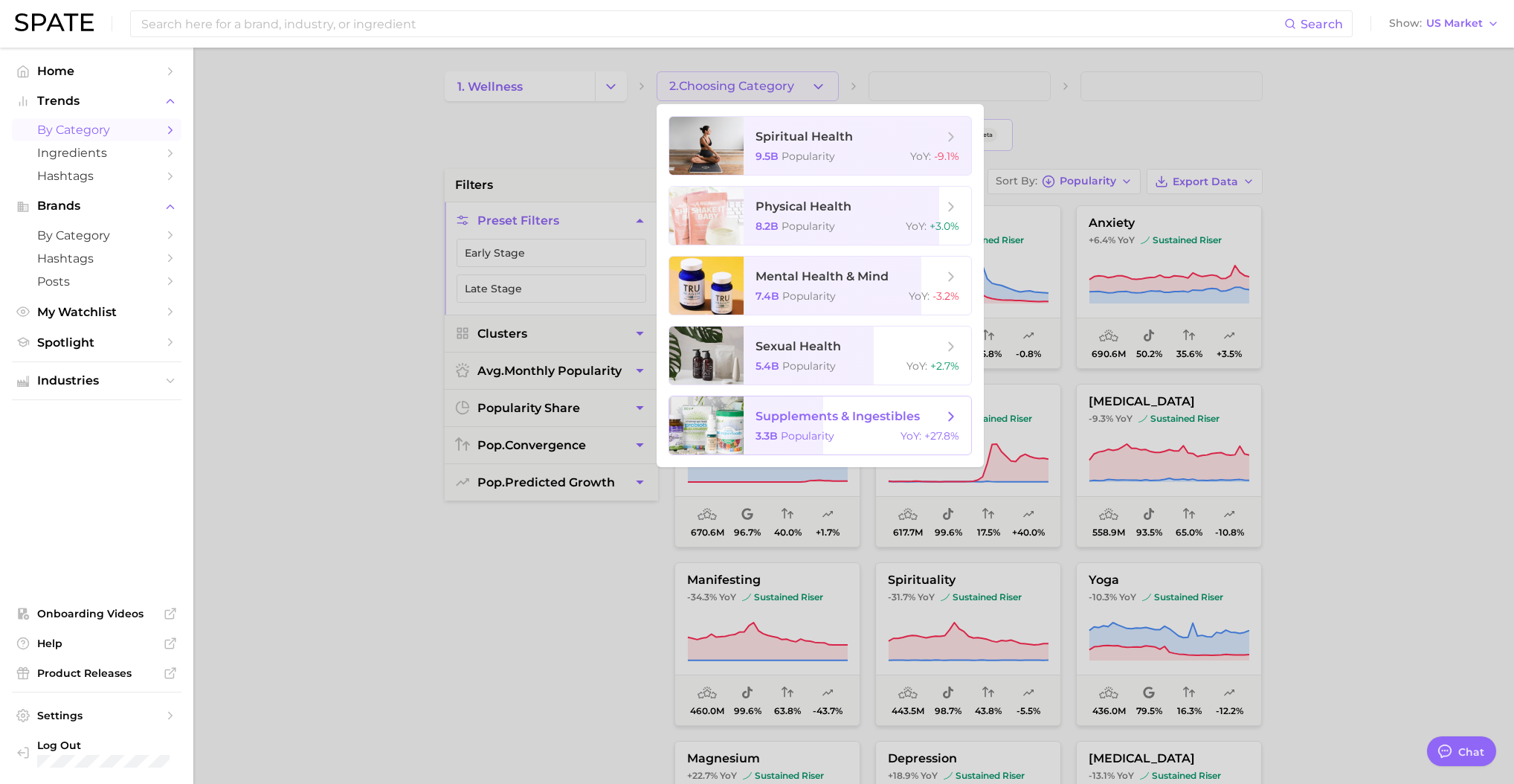
click at [806, 409] on span "supplements & ingestibles" at bounding box center [837, 416] width 165 height 14
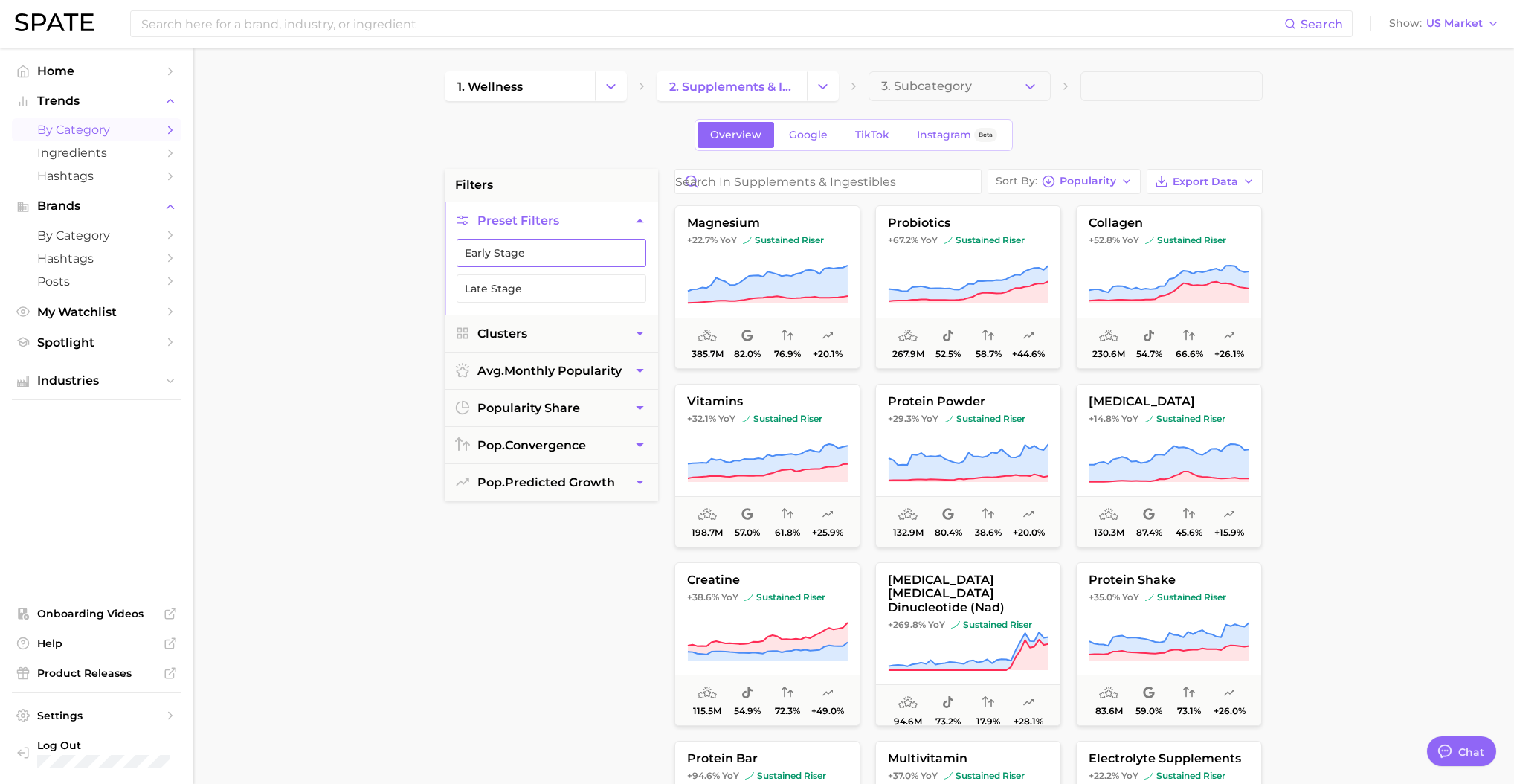
click at [515, 251] on button "Early Stage" at bounding box center [552, 252] width 190 height 29
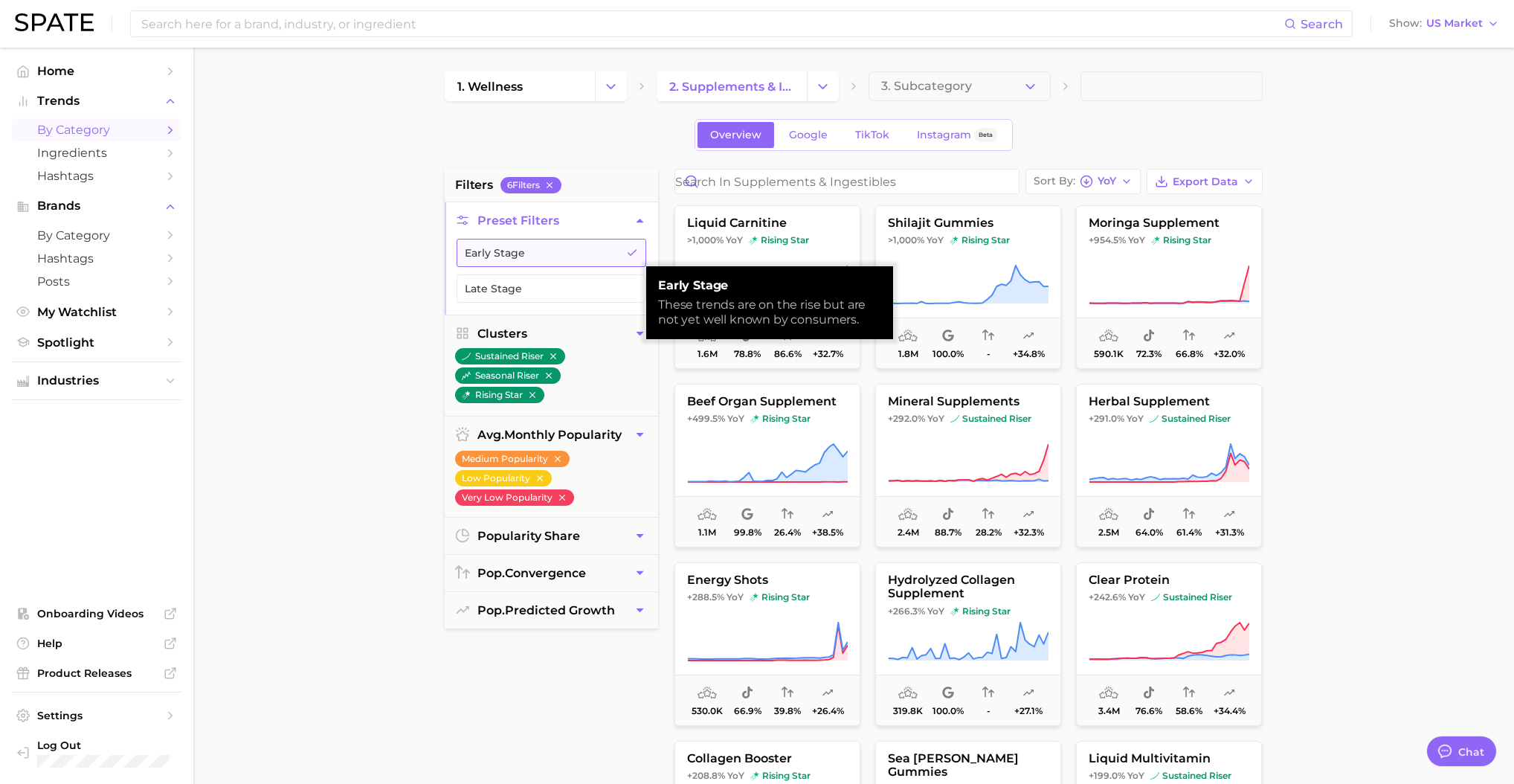
click at [503, 250] on button "Early Stage" at bounding box center [552, 252] width 190 height 29
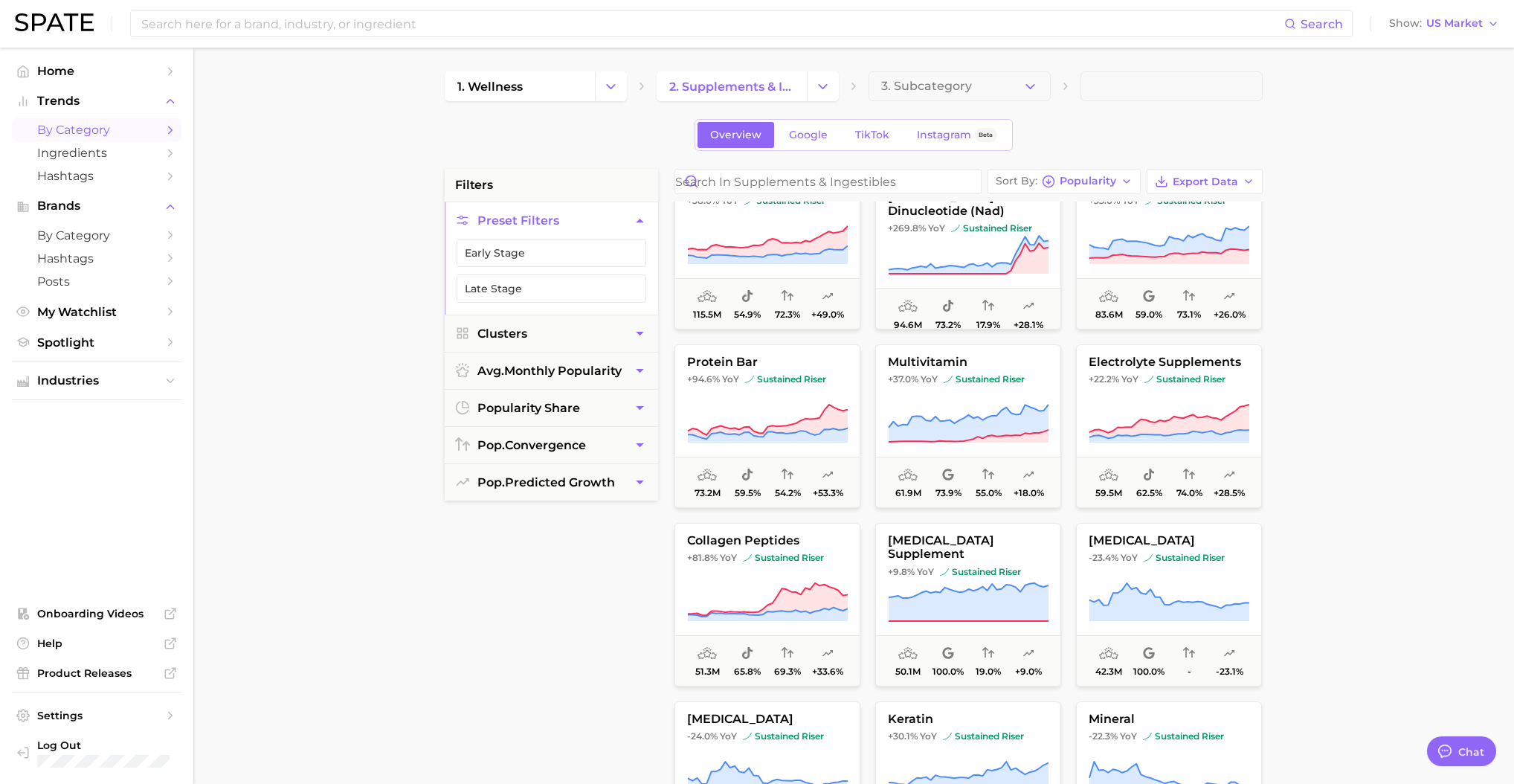
scroll to position [346, 0]
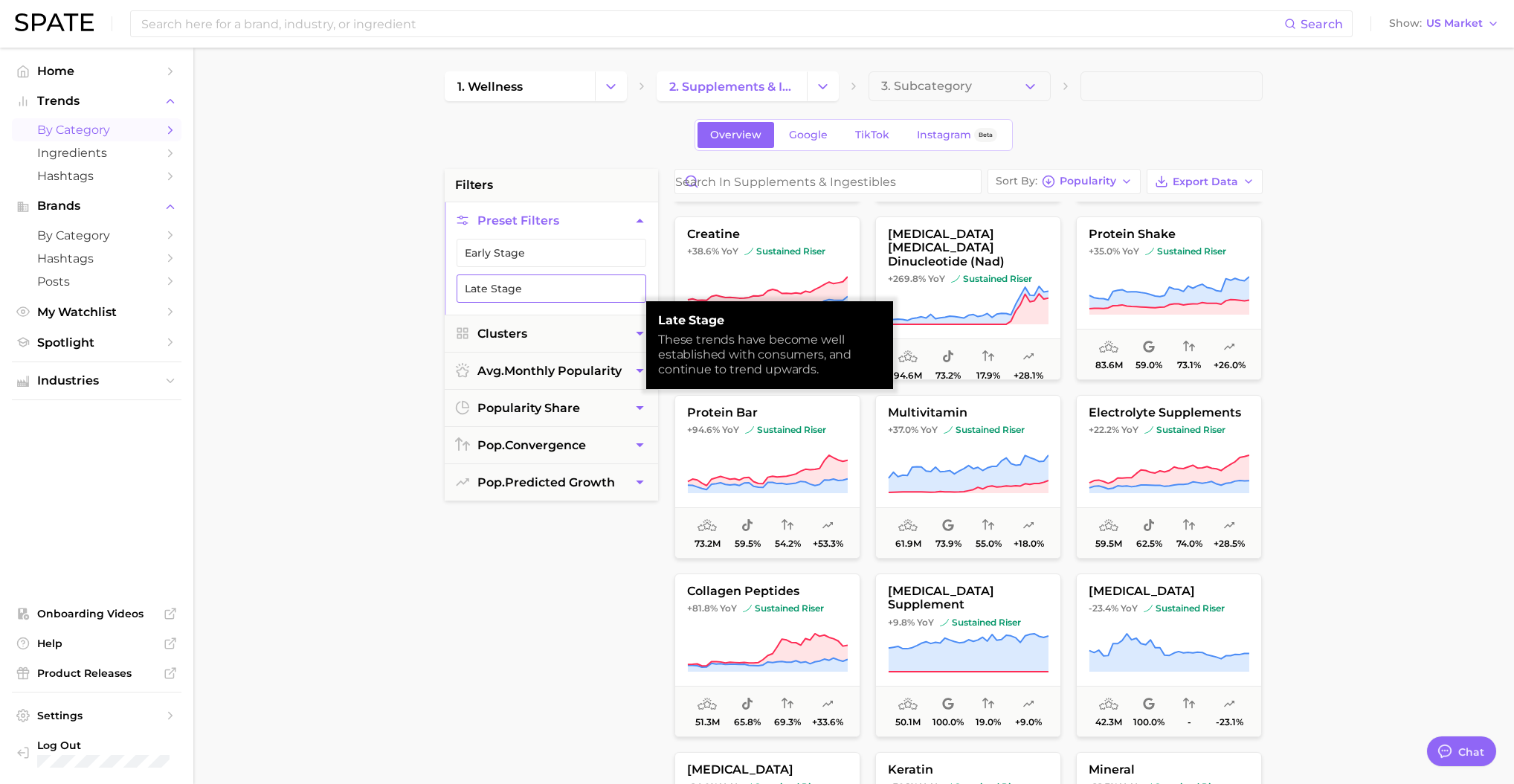
click at [516, 286] on button "Late Stage" at bounding box center [552, 289] width 190 height 29
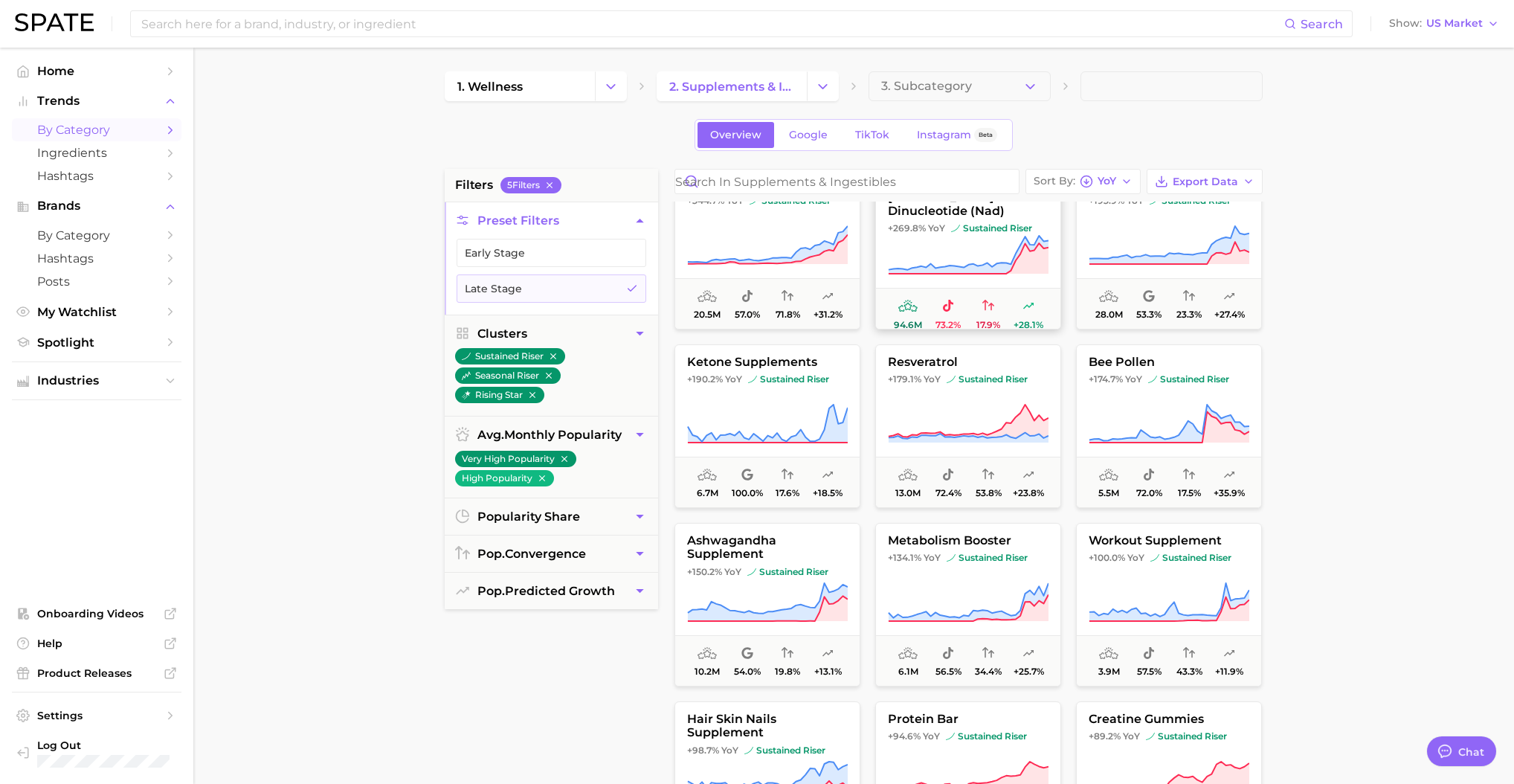
scroll to position [44, 0]
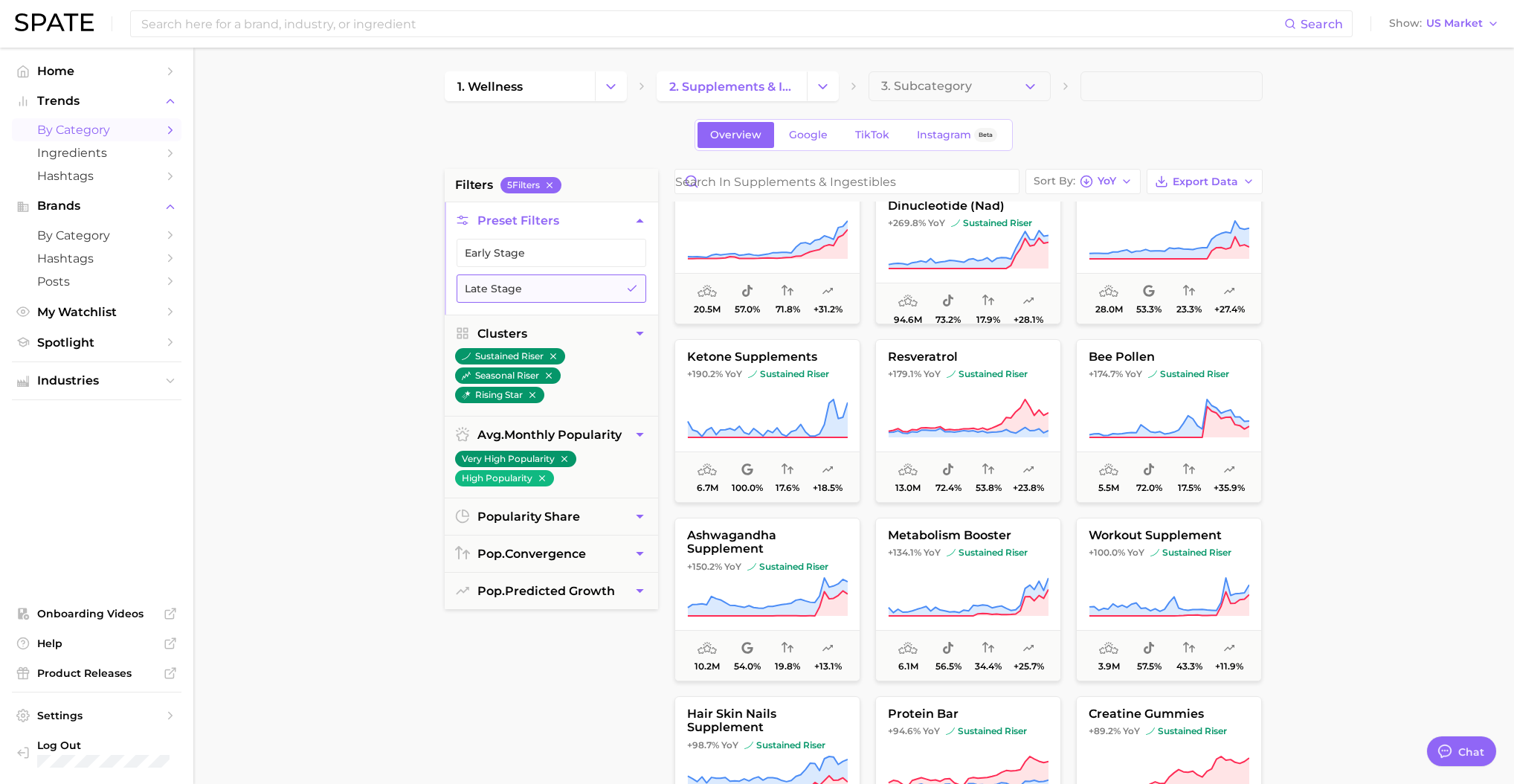
click at [559, 285] on button "Late Stage" at bounding box center [552, 289] width 190 height 29
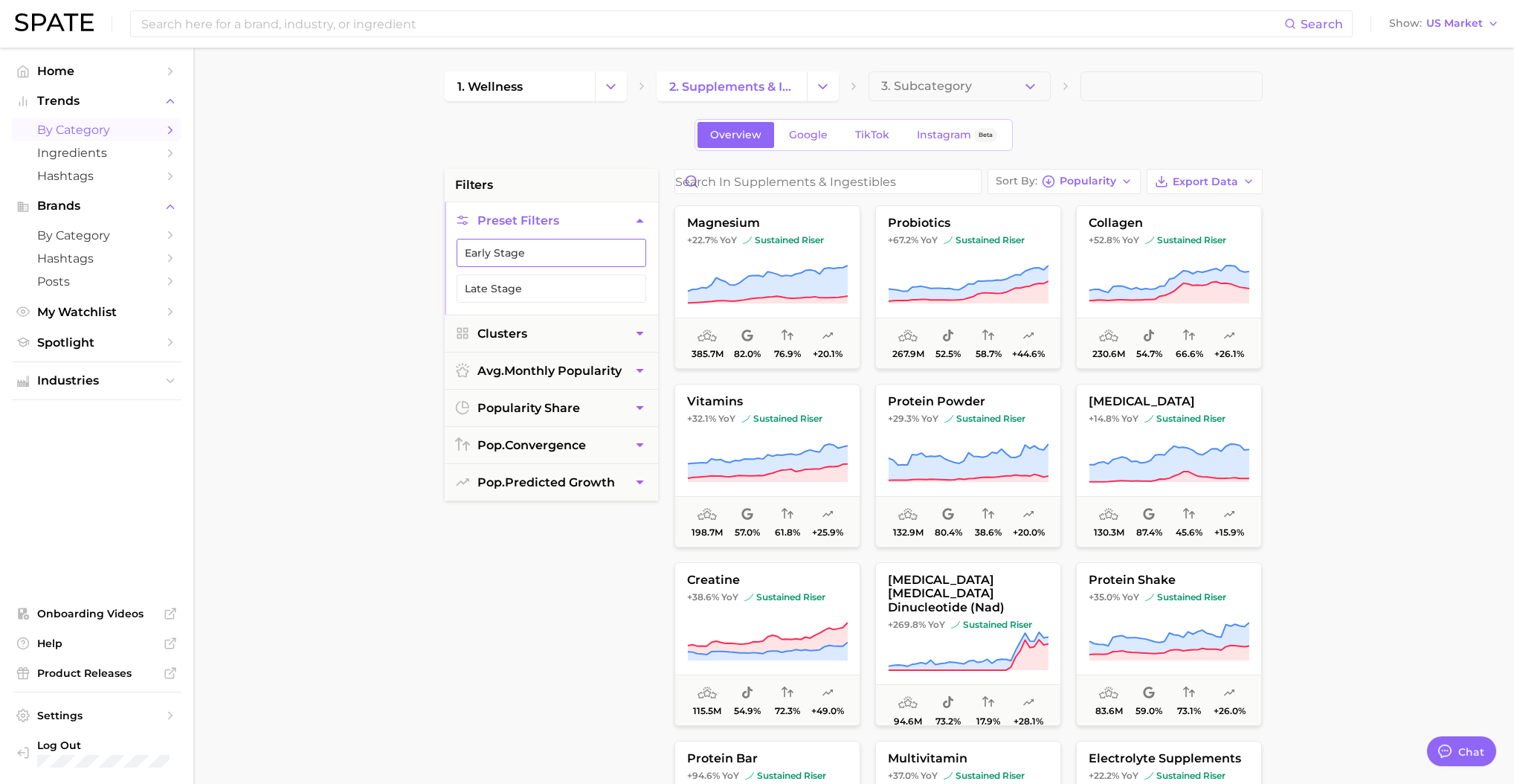
click at [555, 252] on button "Early Stage" at bounding box center [552, 252] width 190 height 29
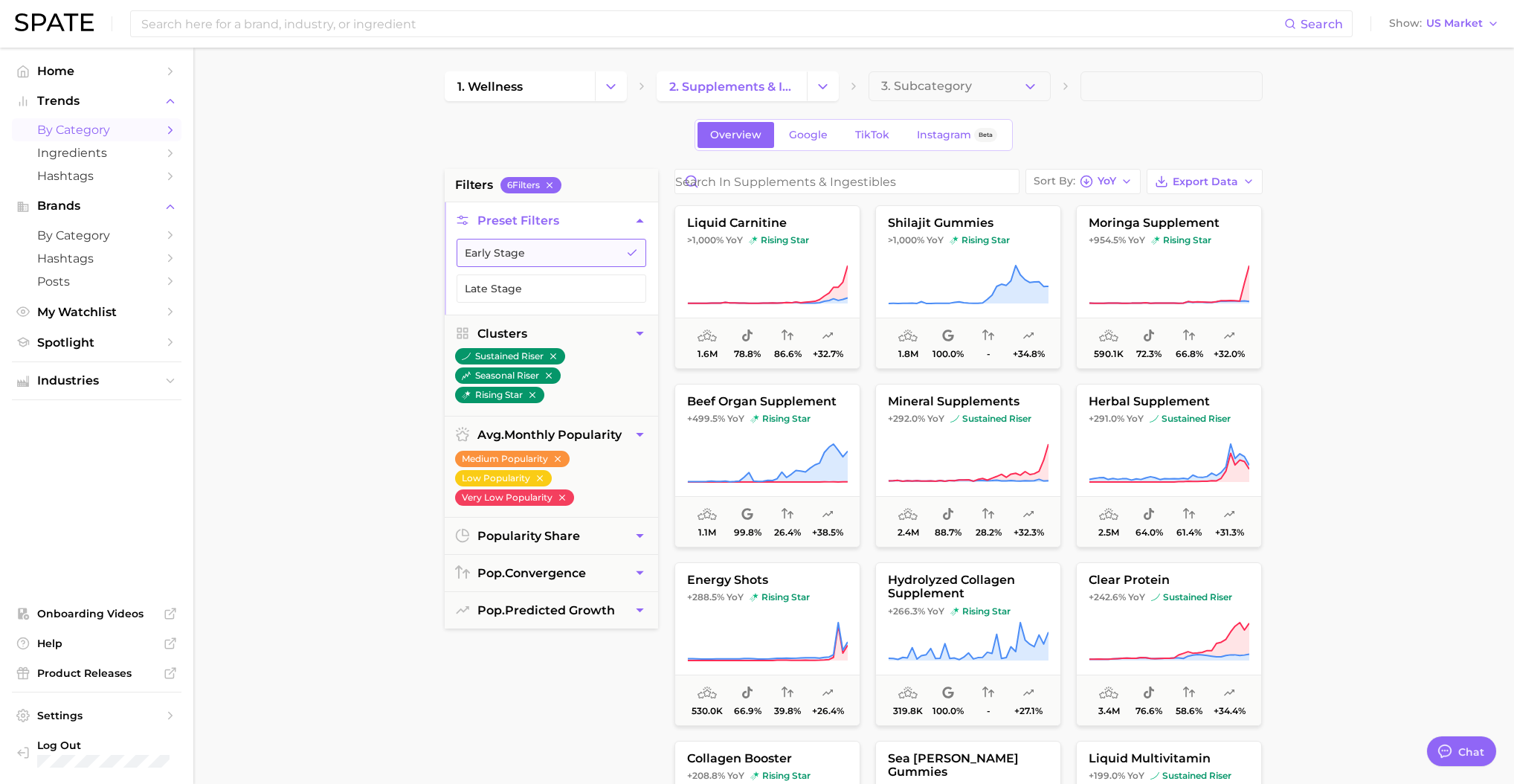
click at [522, 238] on button "Early Stage" at bounding box center [552, 252] width 190 height 29
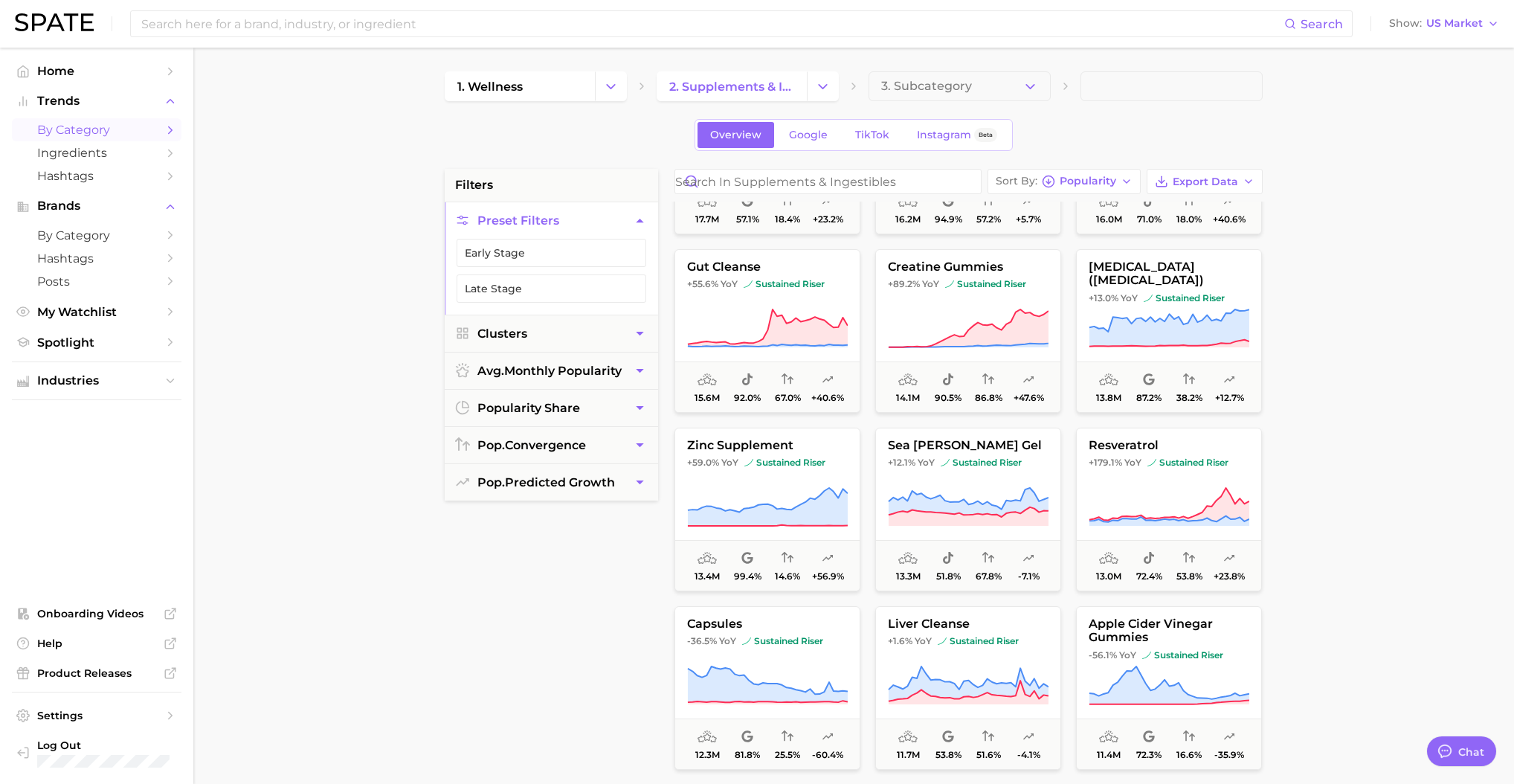
scroll to position [2029, 0]
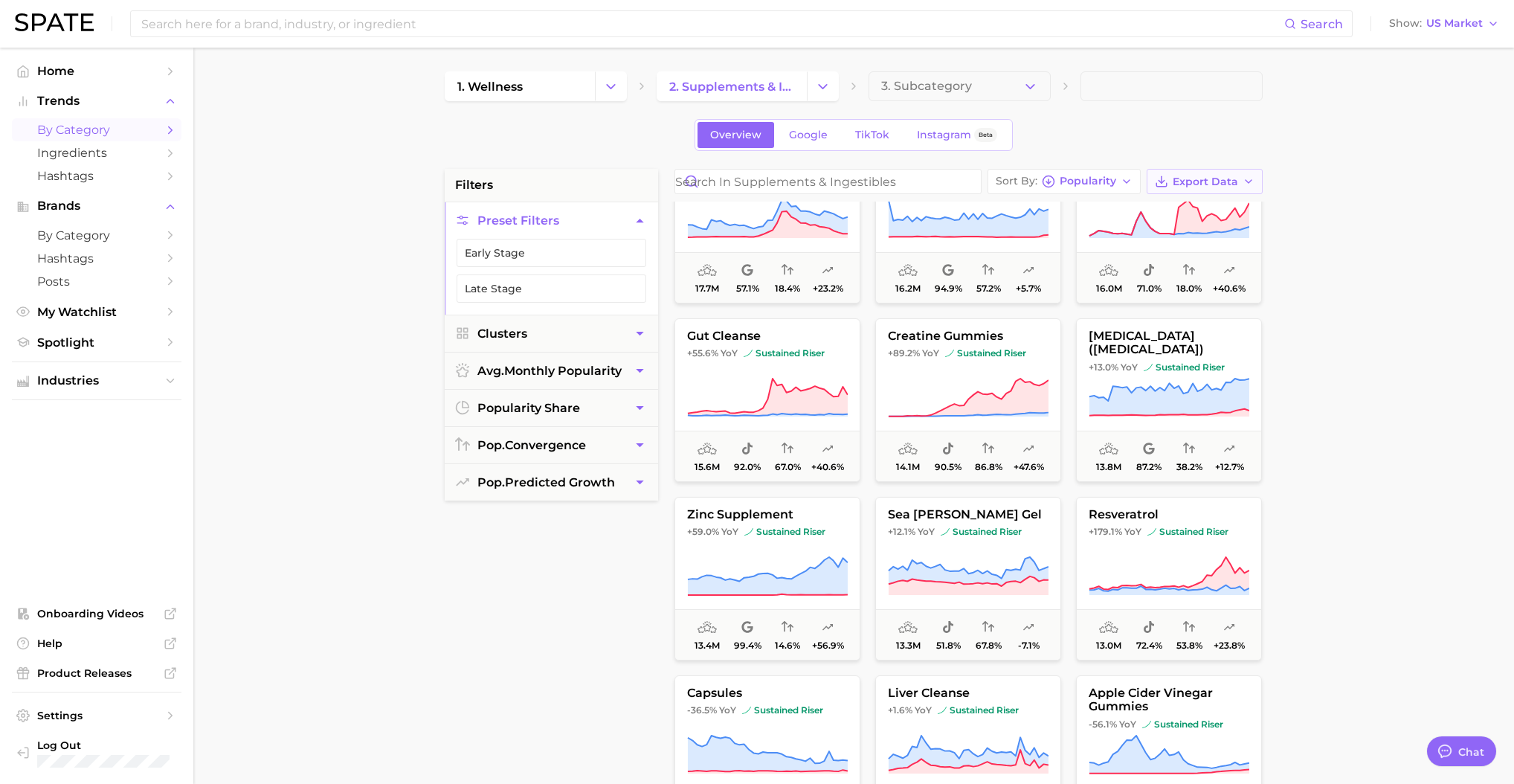
click at [1230, 179] on span "Export Data" at bounding box center [1206, 181] width 65 height 13
click at [1188, 208] on span "Card Data CSV" at bounding box center [1163, 209] width 78 height 13
click at [1246, 180] on polyline "button" at bounding box center [1249, 181] width 6 height 3
click at [1375, 229] on main "1. wellness 2. supplements & ingestibles 3. Subcategory Overview Google TikTok …" at bounding box center [853, 611] width 1321 height 1128
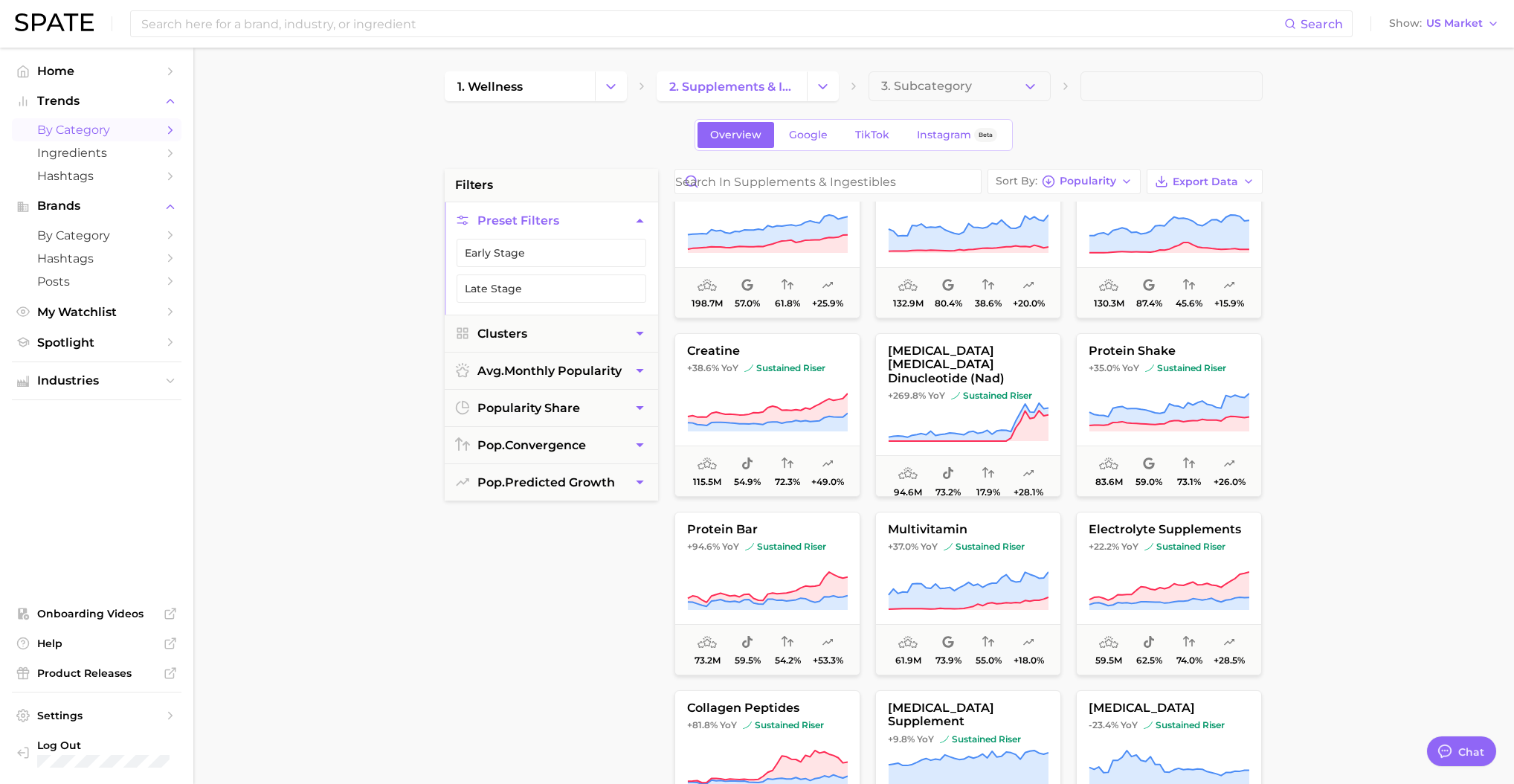
scroll to position [225, 0]
